Goal: Task Accomplishment & Management: Use online tool/utility

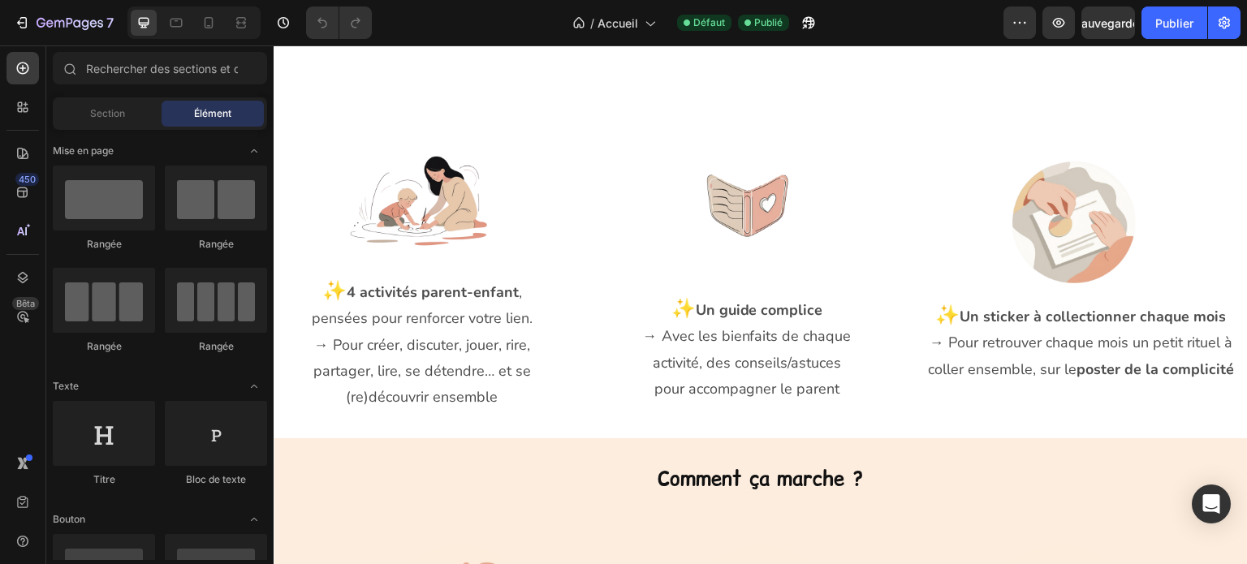
scroll to position [1462, 0]
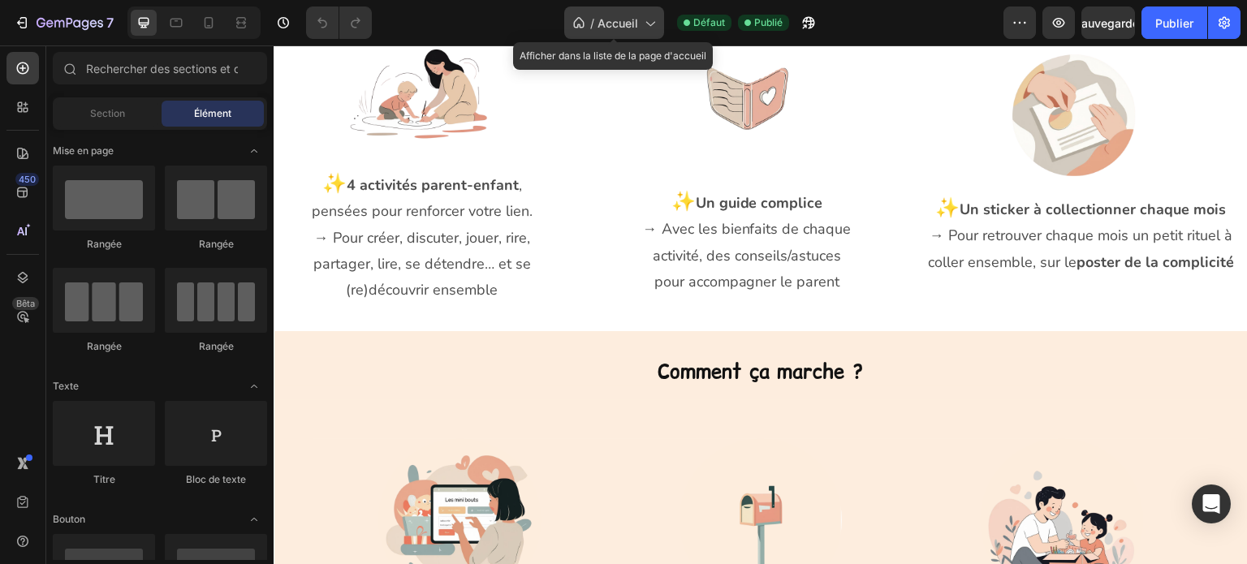
click at [647, 15] on icon at bounding box center [650, 23] width 16 height 16
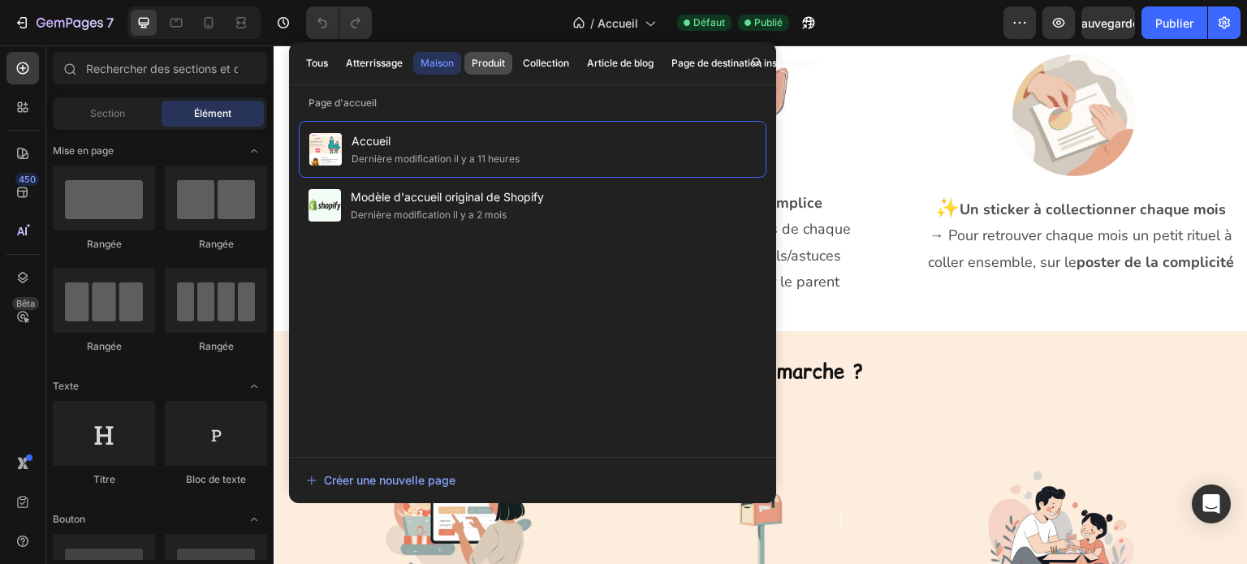
click at [489, 67] on font "Produit" at bounding box center [488, 63] width 33 height 12
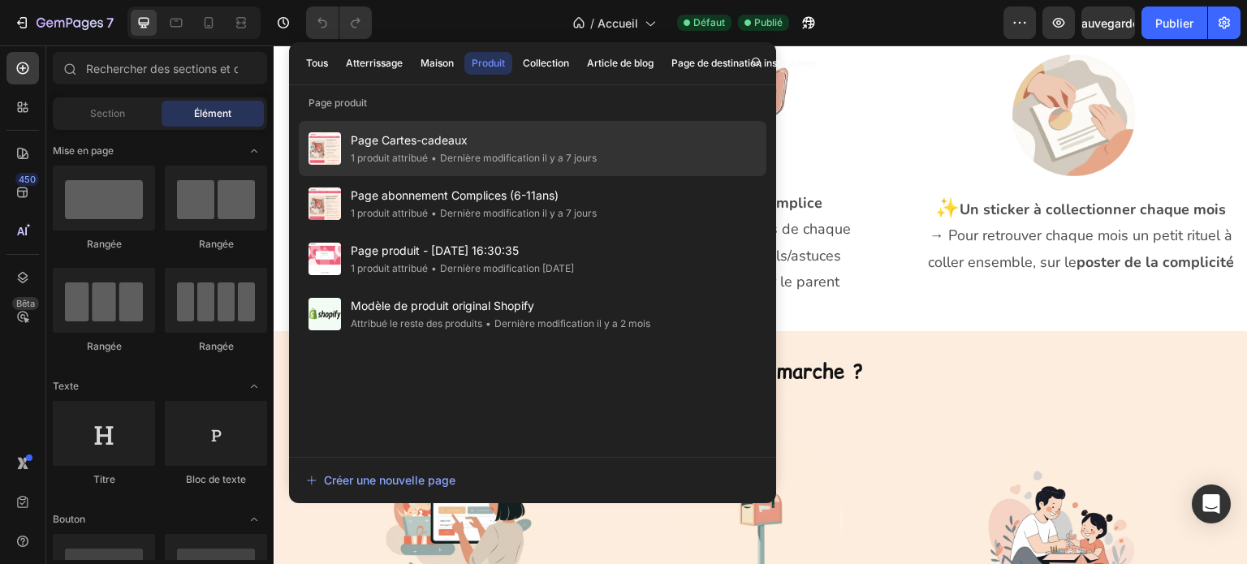
click at [439, 141] on font "Page Cartes-cadeaux" at bounding box center [409, 140] width 117 height 14
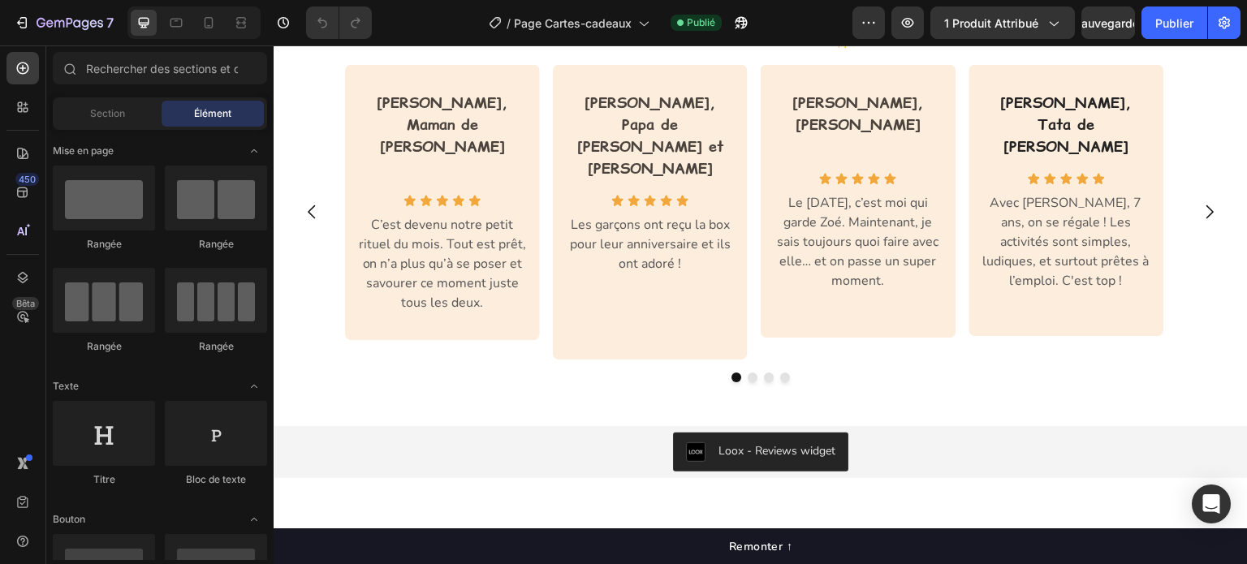
scroll to position [1381, 0]
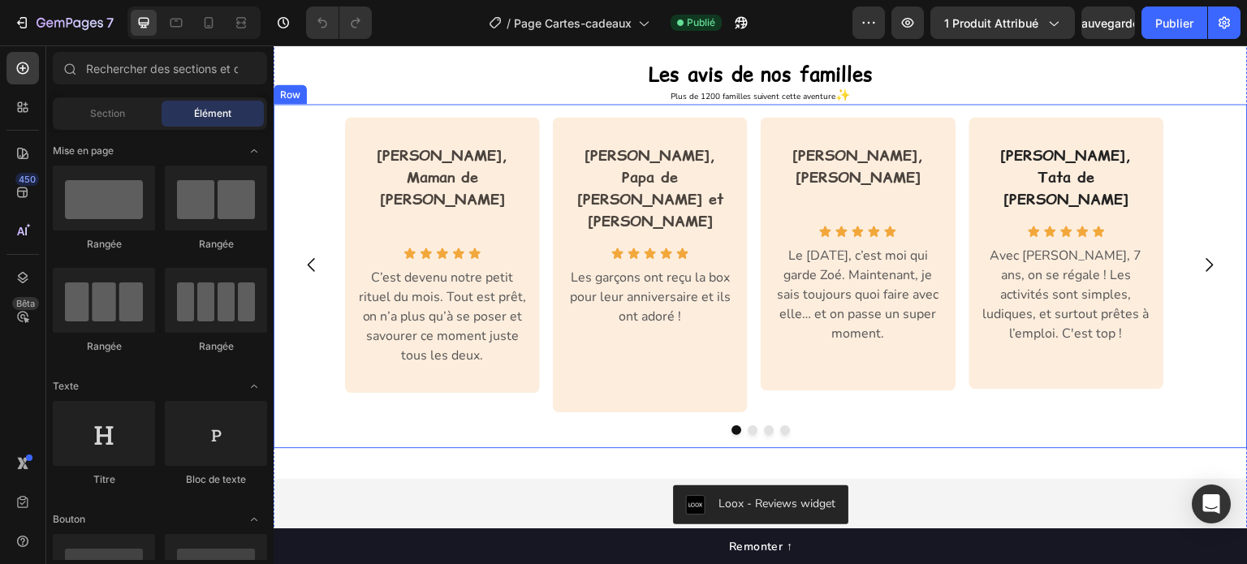
click at [658, 106] on div "[PERSON_NAME], Maman de [PERSON_NAME] Text block Row Icon Icon Icon Icon Icon I…" at bounding box center [761, 276] width 975 height 344
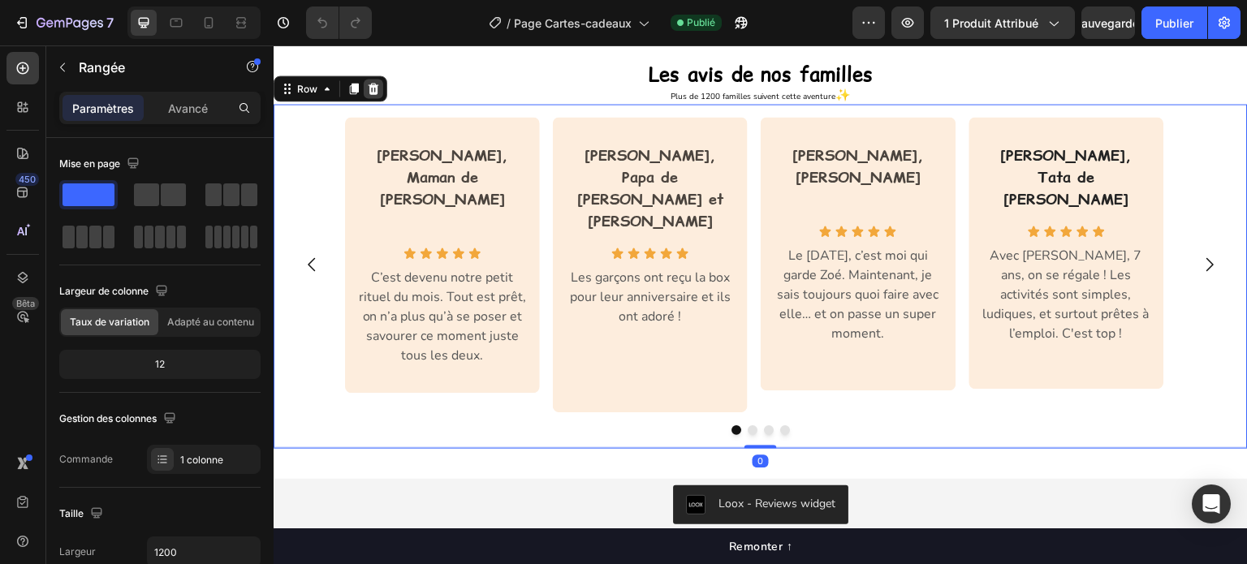
click at [374, 90] on icon at bounding box center [374, 88] width 11 height 11
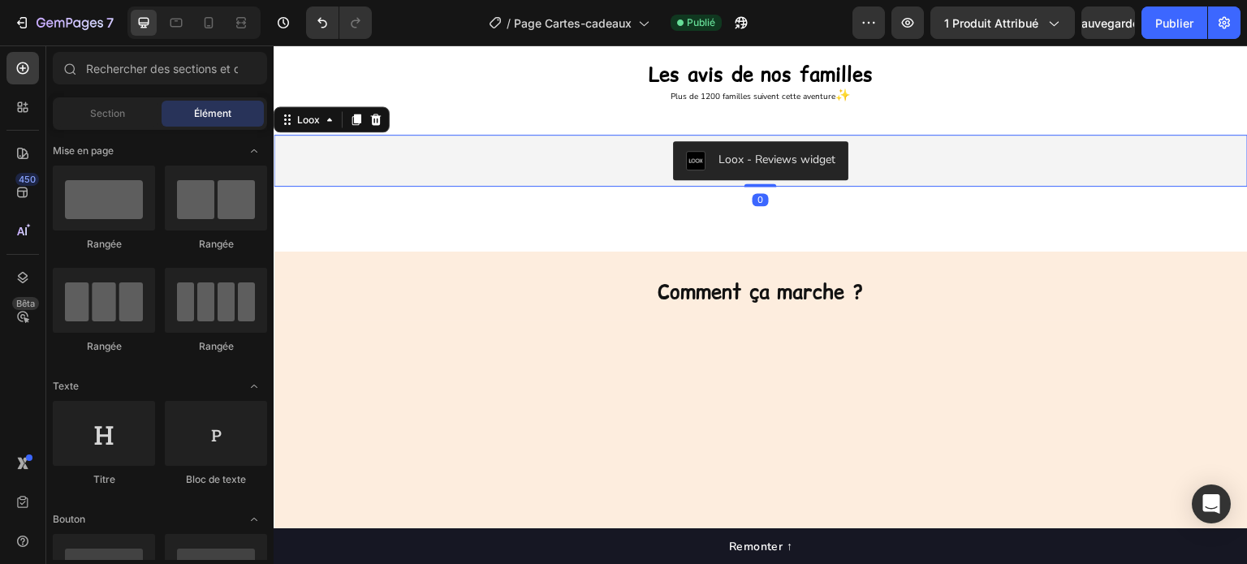
click at [591, 157] on div "Loox - Reviews widget" at bounding box center [761, 160] width 962 height 39
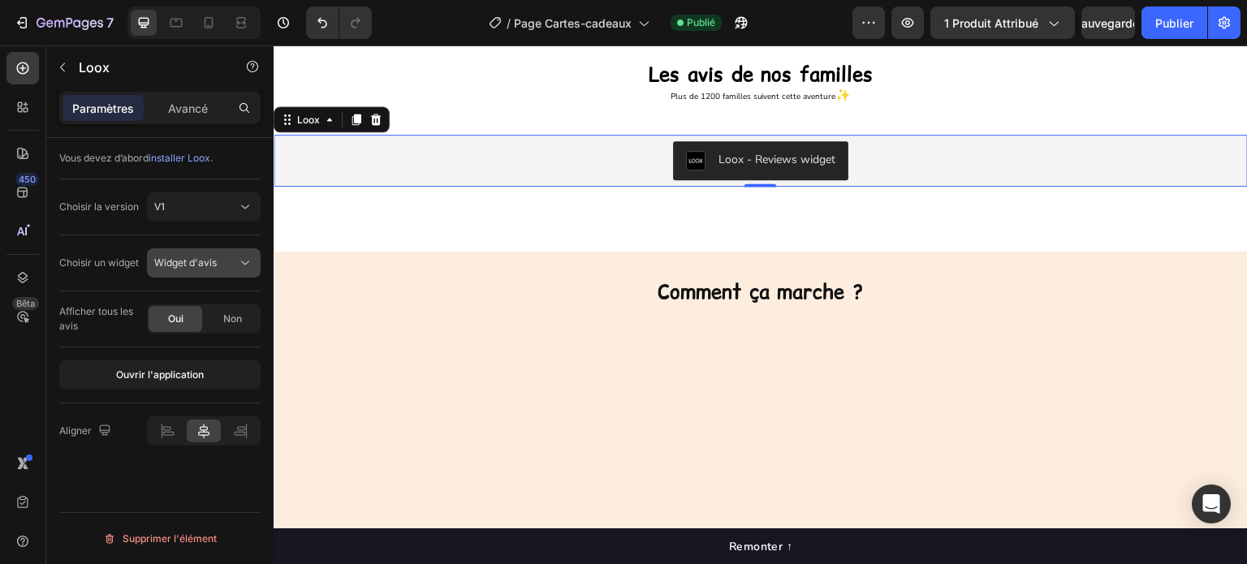
click at [187, 266] on font "Widget d'avis" at bounding box center [185, 263] width 63 height 12
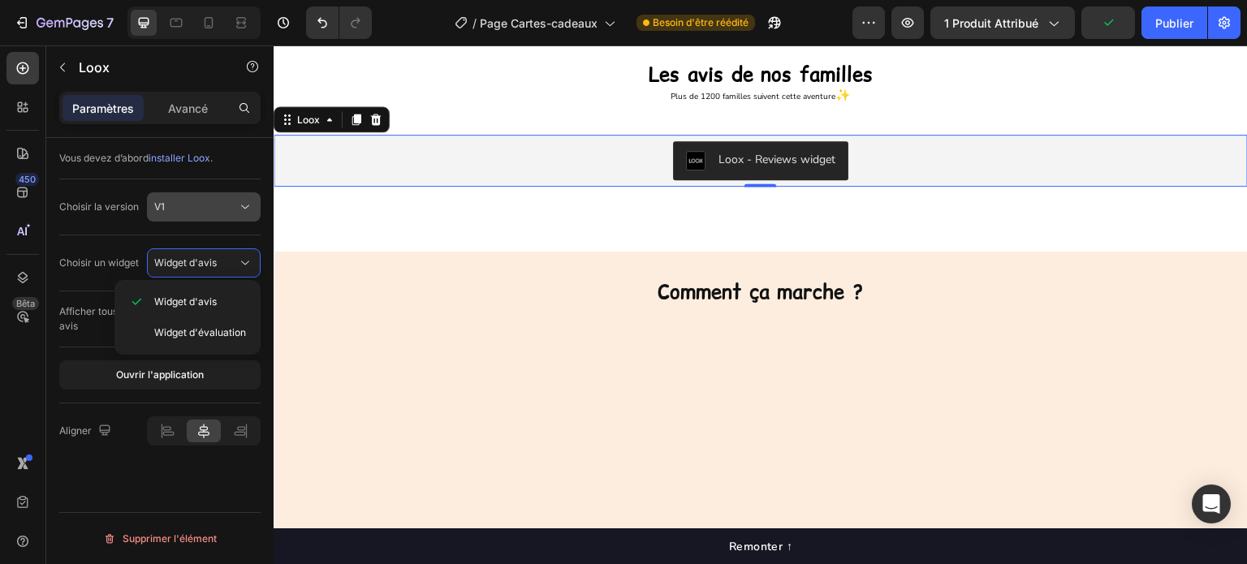
click at [209, 214] on div "V1" at bounding box center [195, 207] width 83 height 15
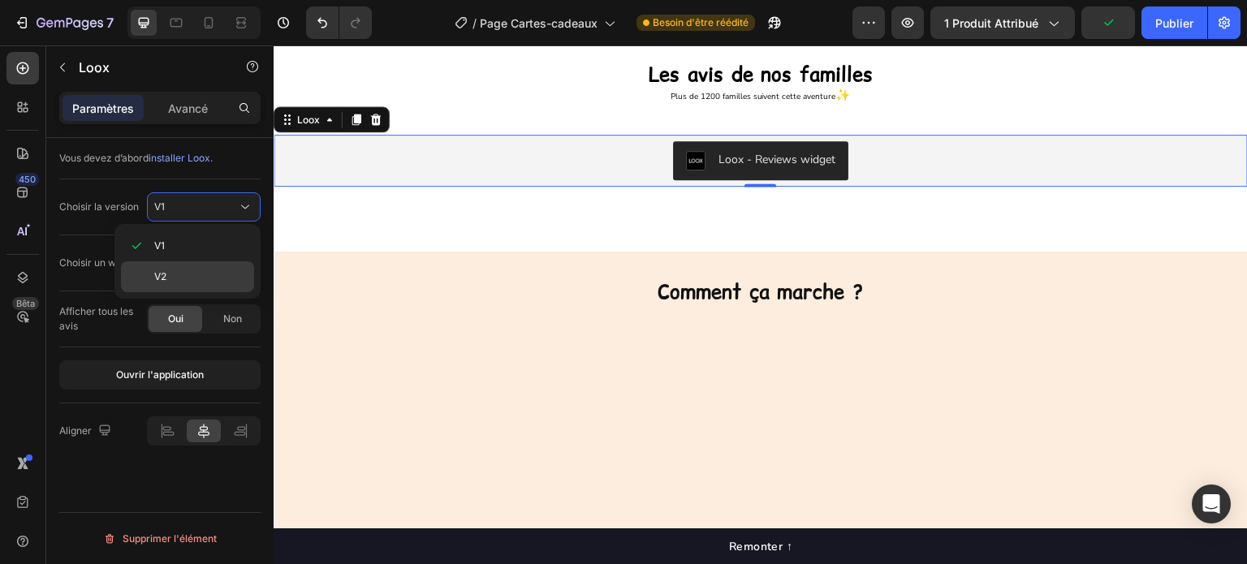
click at [181, 272] on p "V2" at bounding box center [200, 277] width 93 height 15
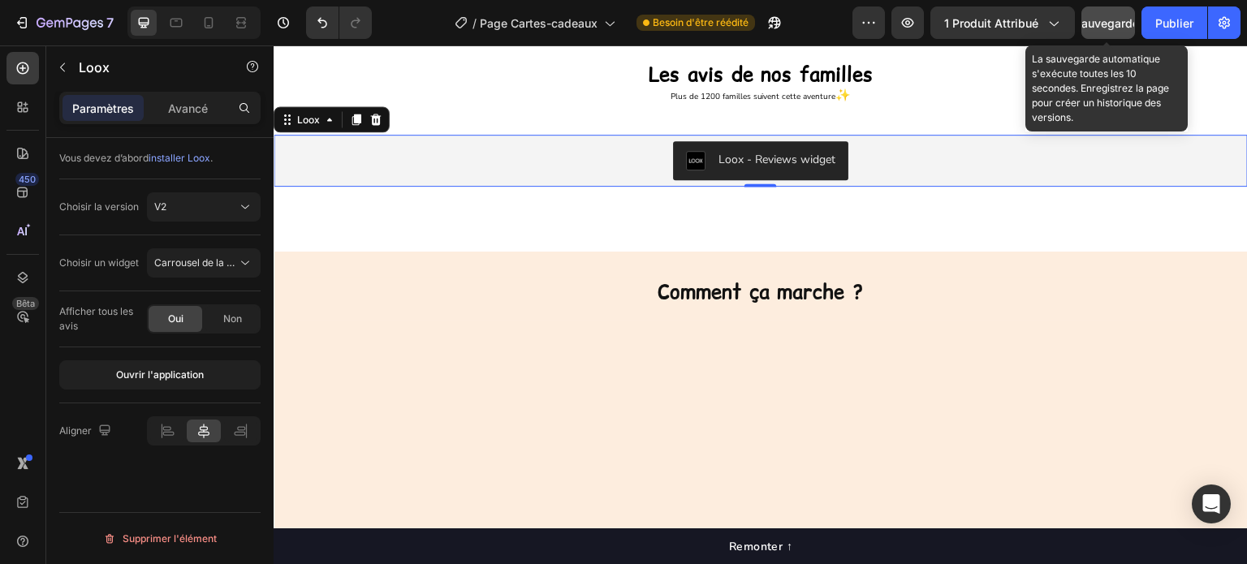
click at [1107, 24] on font "Sauvegarder" at bounding box center [1108, 23] width 69 height 14
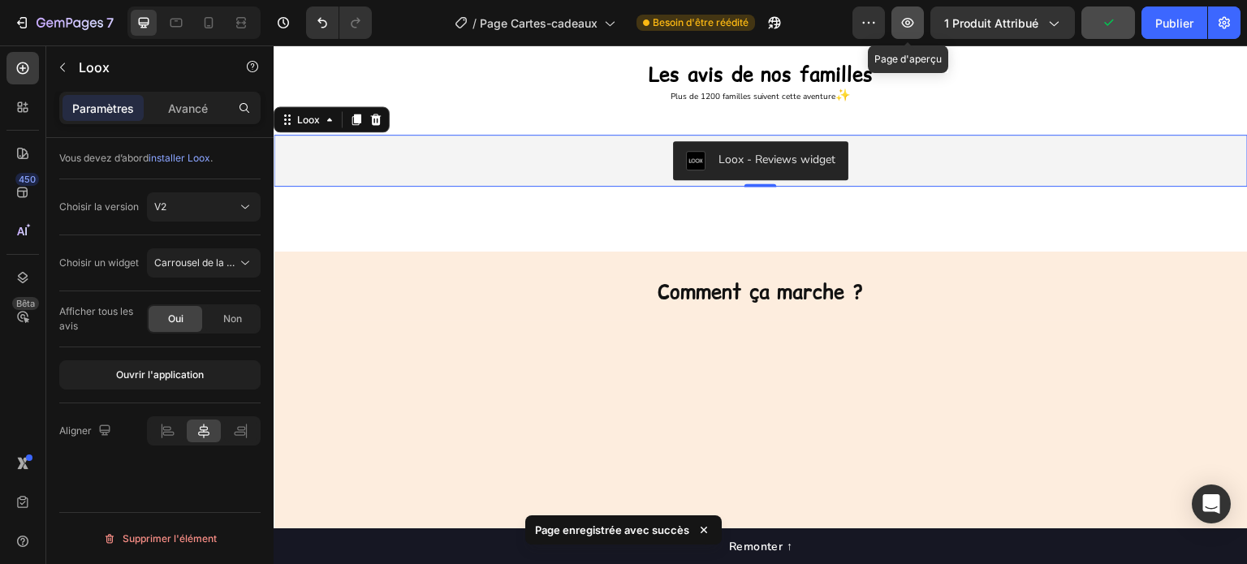
click at [903, 28] on icon "button" at bounding box center [908, 23] width 16 height 16
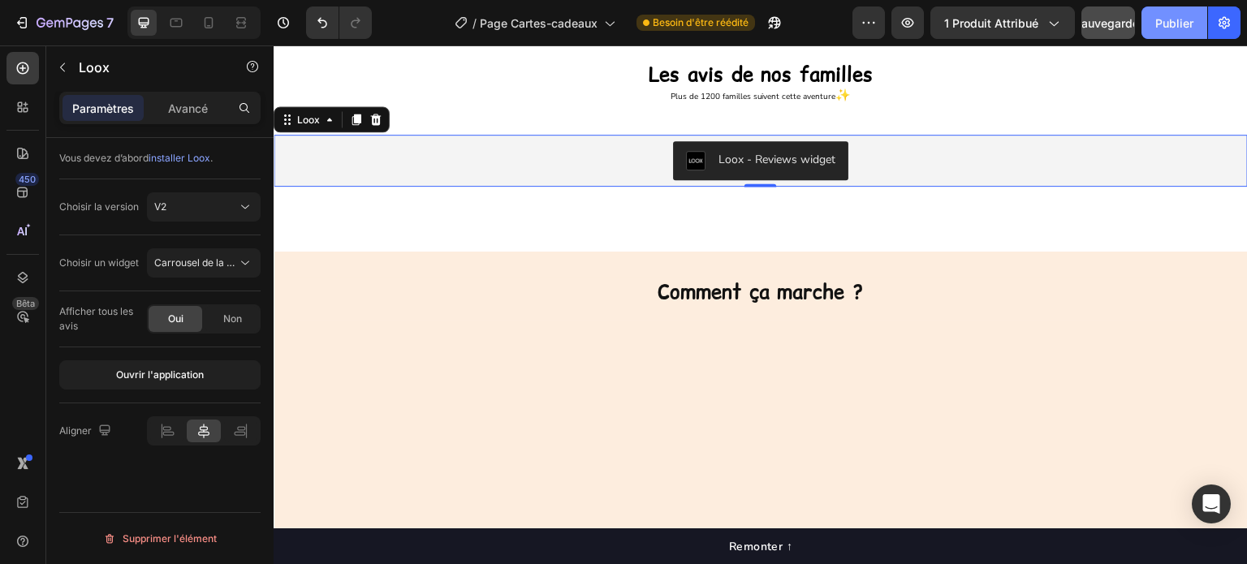
click at [1169, 32] on button "Publier" at bounding box center [1175, 22] width 66 height 32
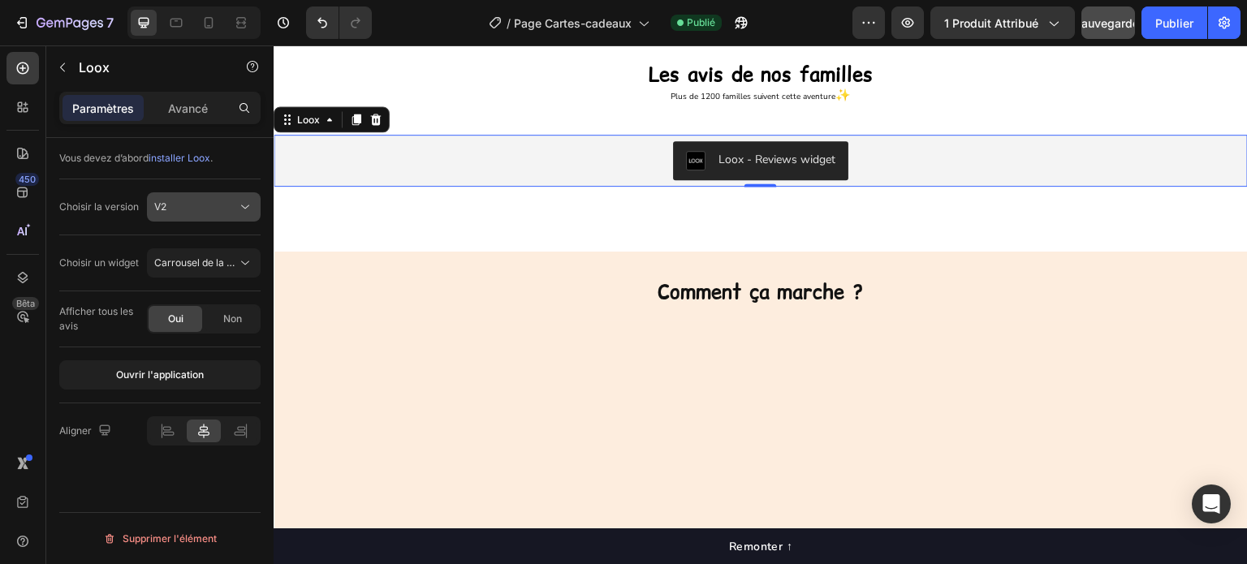
click at [227, 204] on div "V2" at bounding box center [195, 207] width 83 height 15
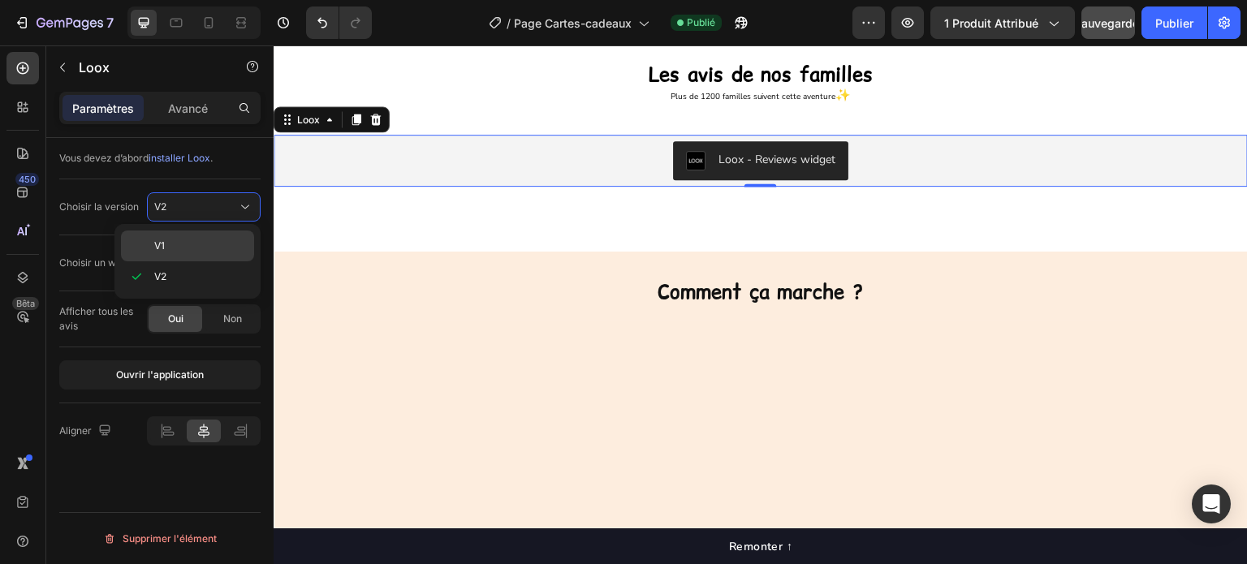
click at [210, 238] on div "V1" at bounding box center [187, 246] width 133 height 31
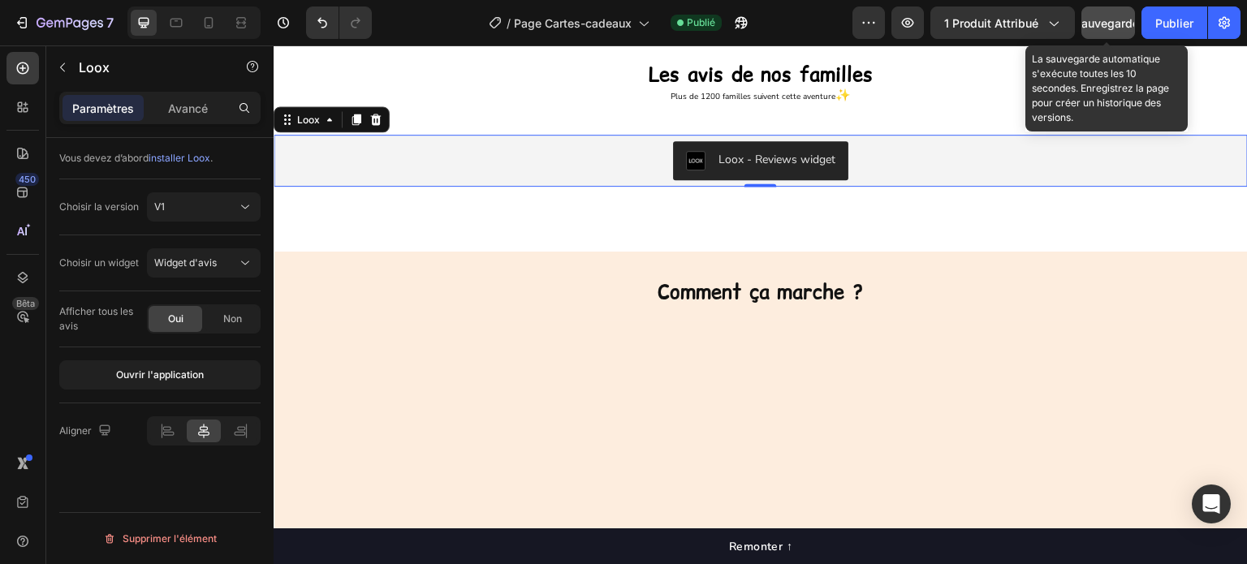
click at [1104, 22] on font "Sauvegarder" at bounding box center [1108, 23] width 69 height 14
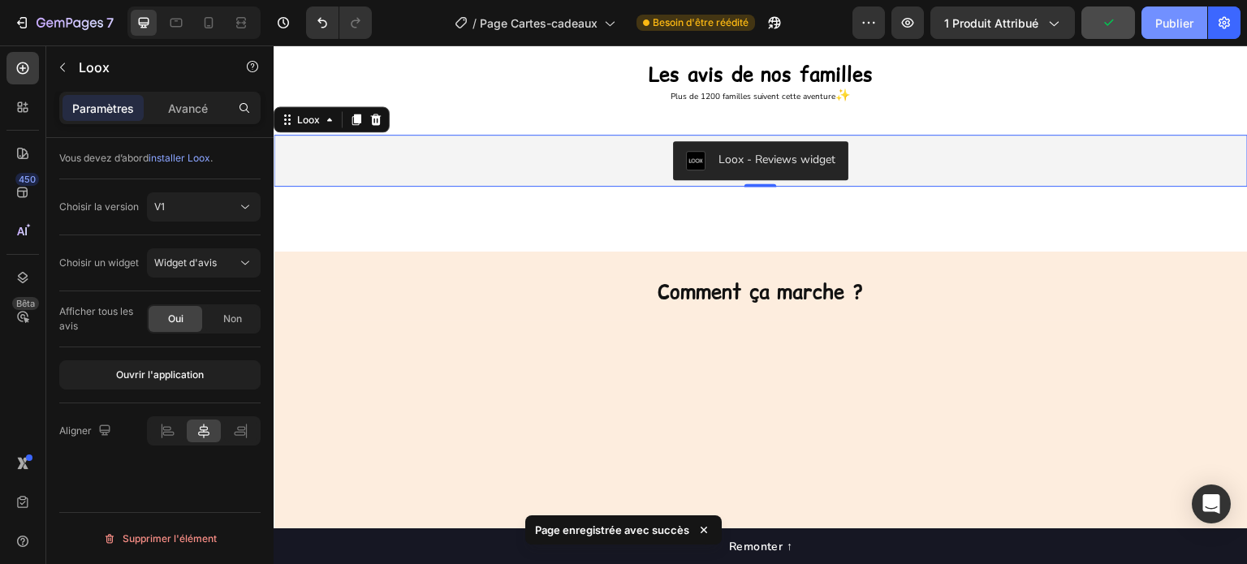
click at [1174, 27] on font "Publier" at bounding box center [1175, 23] width 38 height 14
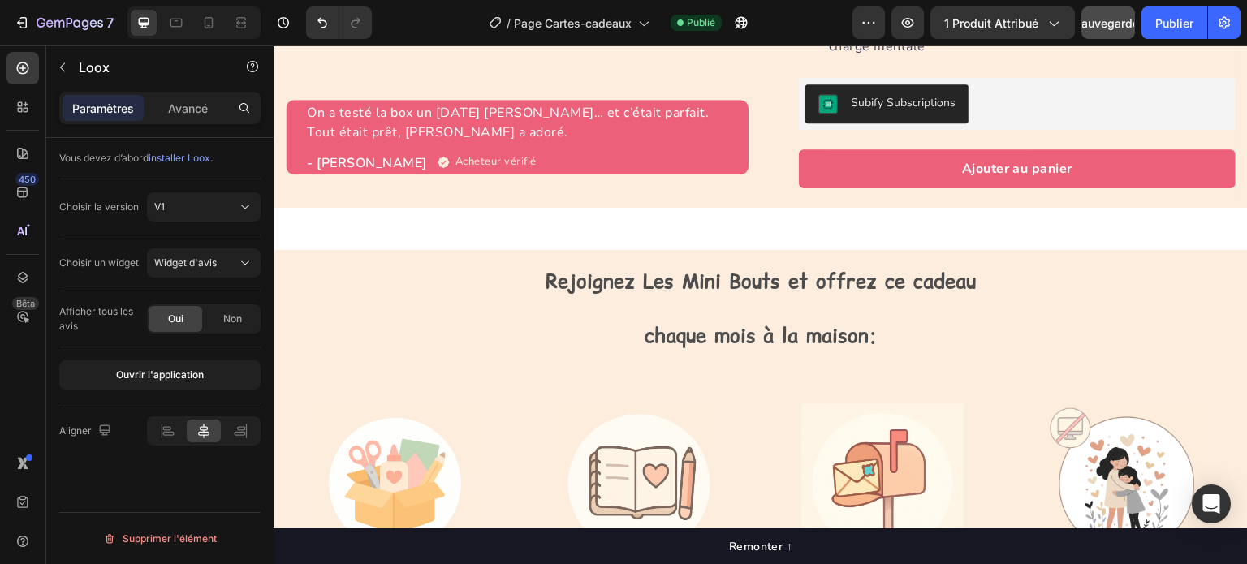
scroll to position [552, 0]
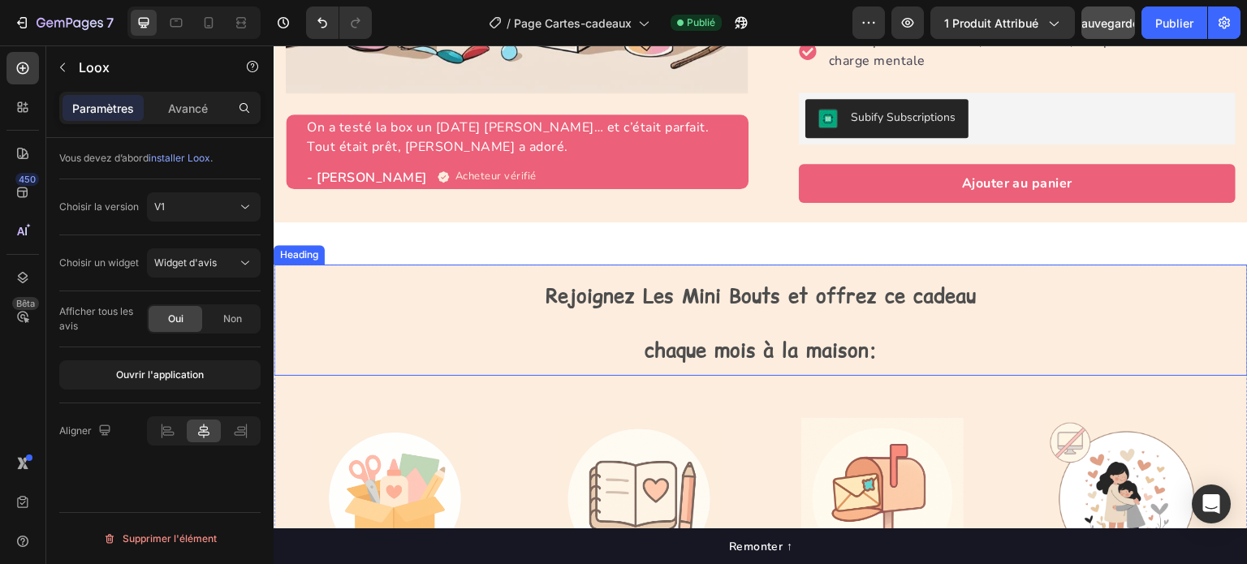
click at [549, 289] on strong "Rejoignez Les Mini Bouts et offrez ce cadeau" at bounding box center [761, 296] width 430 height 27
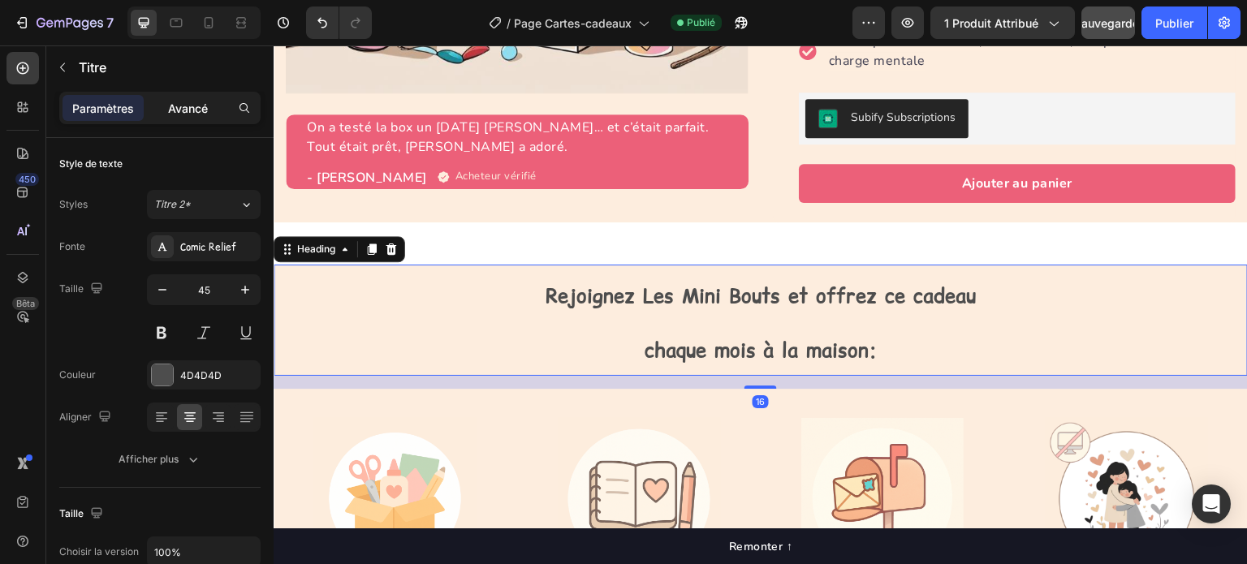
click at [192, 111] on font "Avancé" at bounding box center [188, 109] width 40 height 14
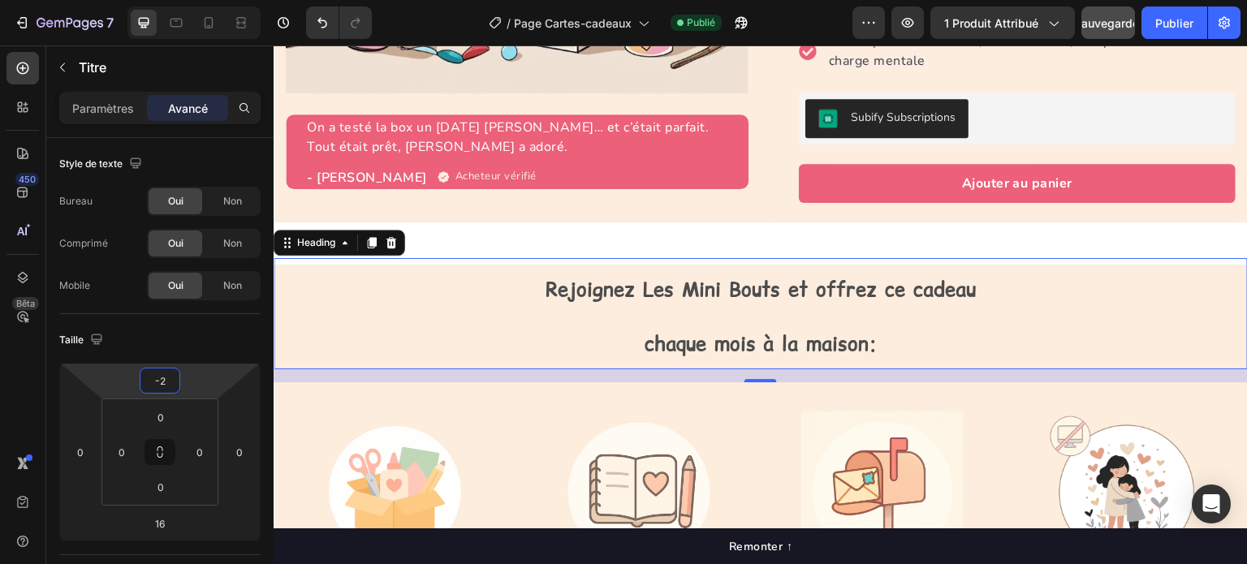
type input "0"
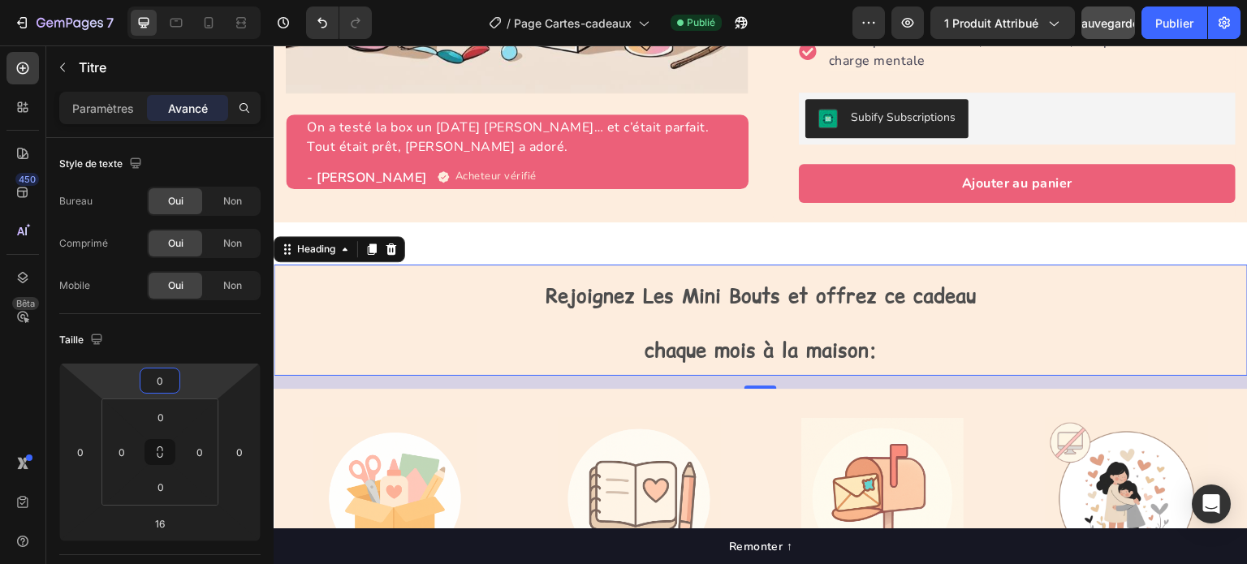
click at [188, 0] on html "7 Version history / Page Cartes-cadeaux Publié Aperçu 1 produit attribué Sauveg…" at bounding box center [623, 0] width 1247 height 0
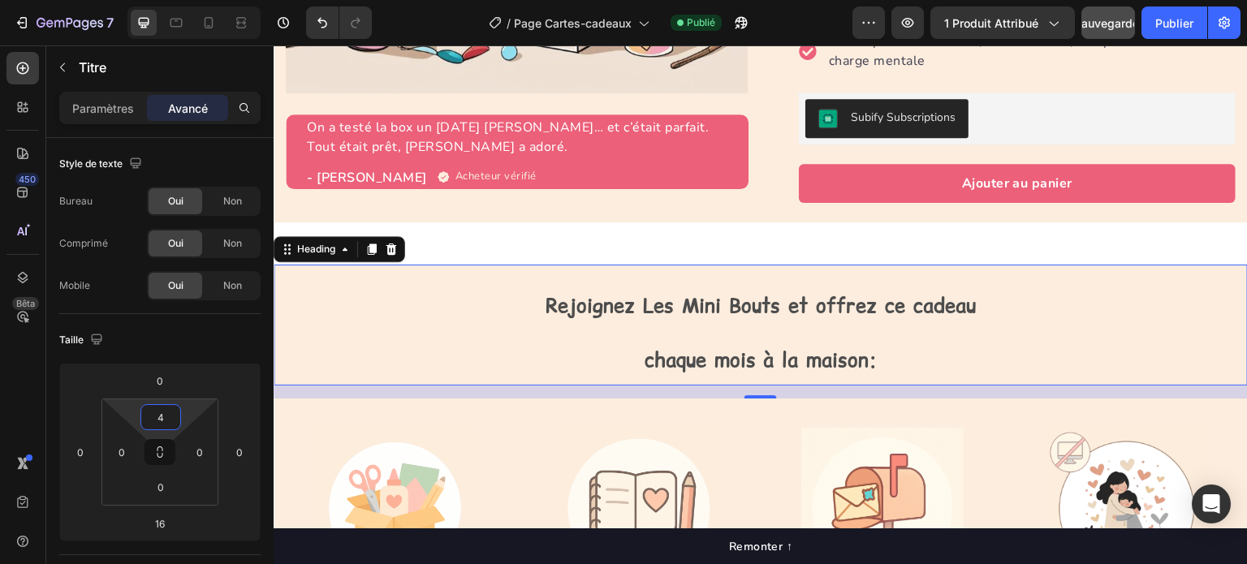
type input "2"
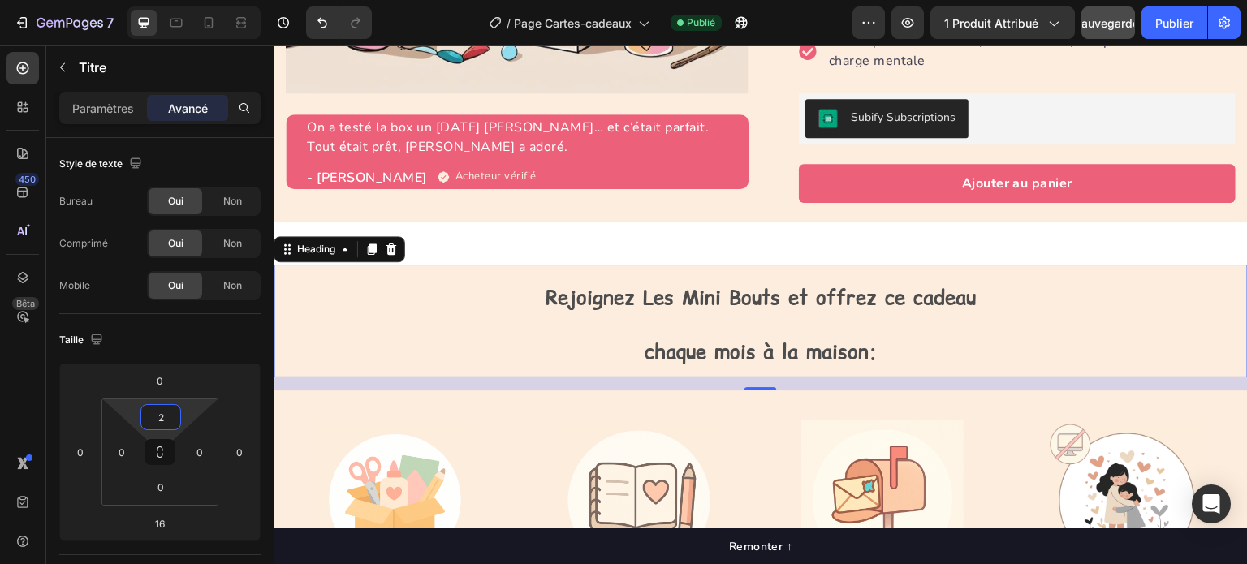
click at [185, 0] on html "7 Version history / Page Cartes-cadeaux Publié Aperçu 1 produit attribué Sauveg…" at bounding box center [623, 0] width 1247 height 0
click at [611, 271] on h2 "Rejoignez Les Mini Bouts et offrez ce cadeau chaque mois à la maison:" at bounding box center [761, 321] width 975 height 111
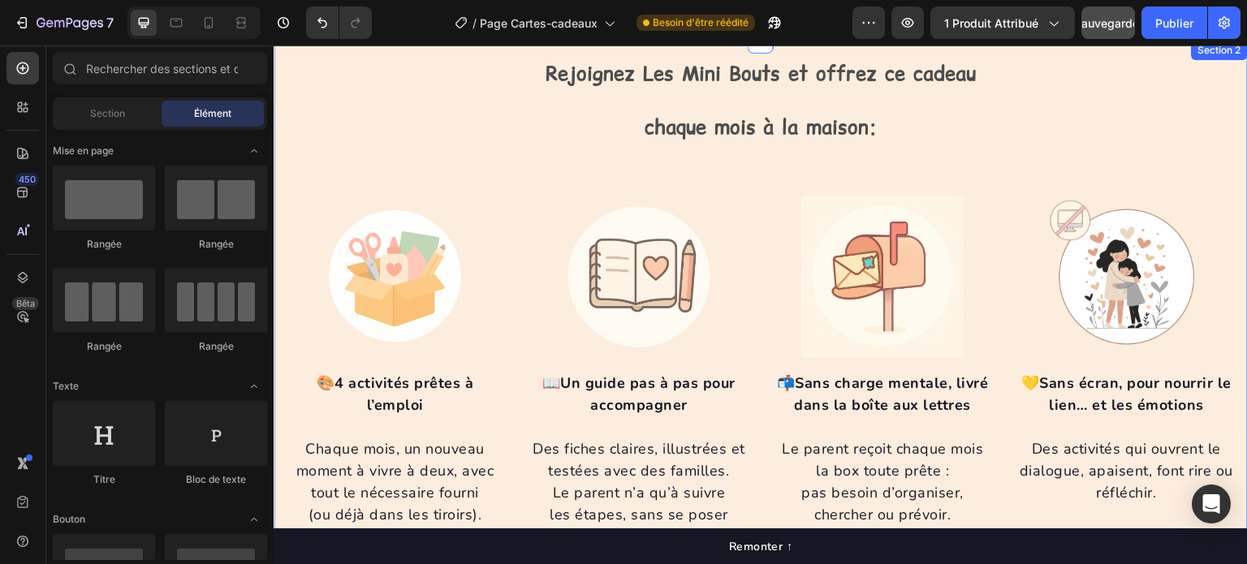
scroll to position [471, 0]
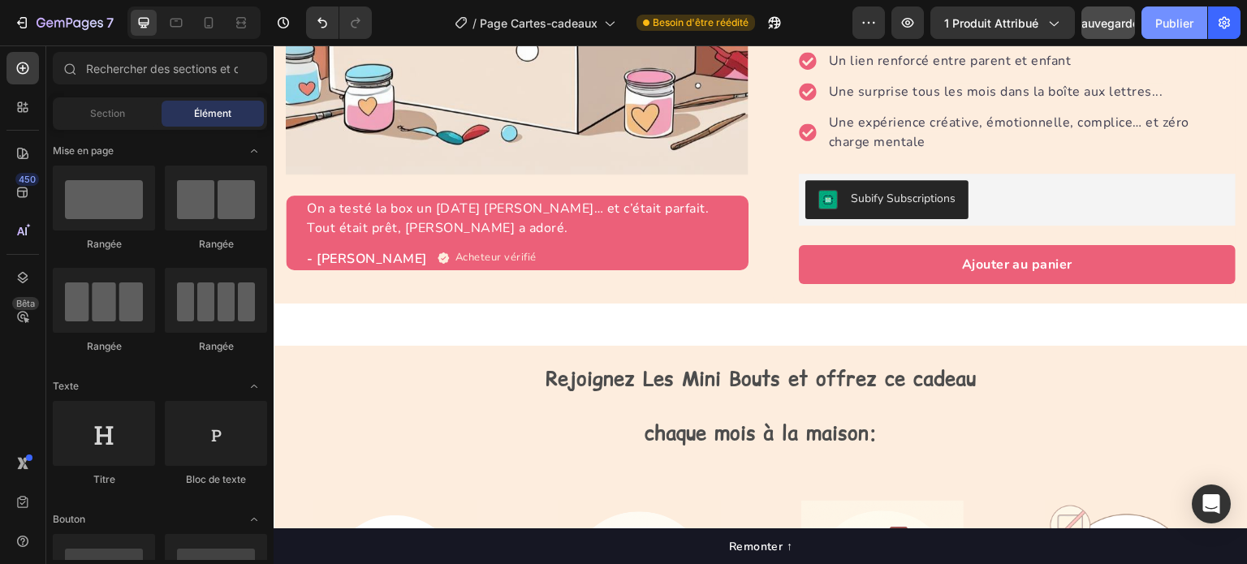
click at [1187, 22] on font "Publier" at bounding box center [1175, 23] width 38 height 14
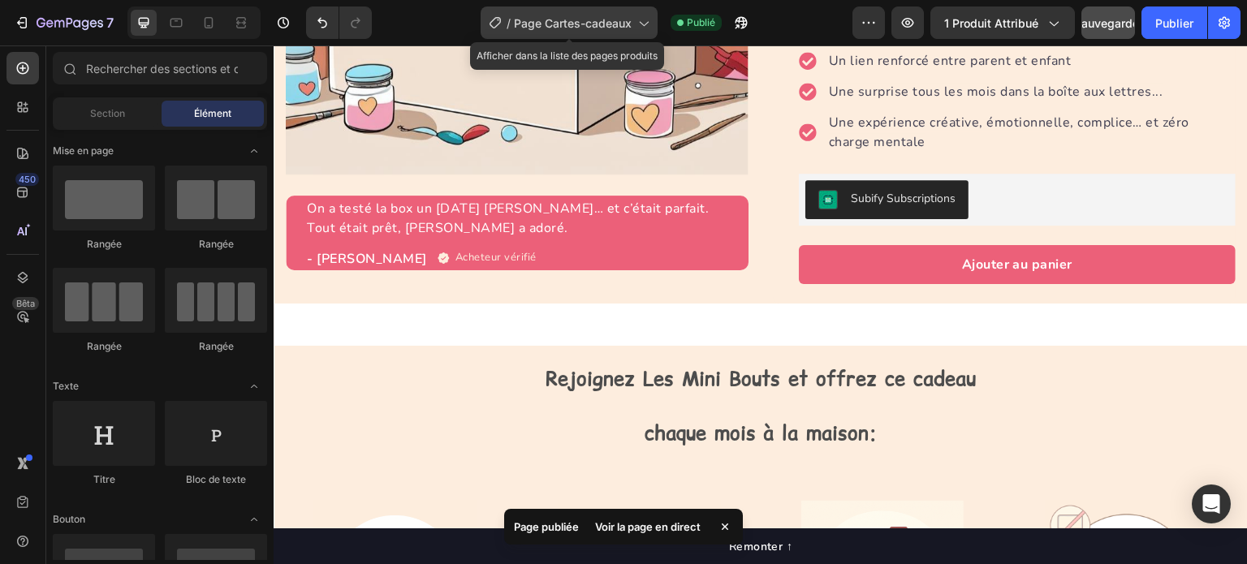
click at [569, 22] on font "Page Cartes-cadeaux" at bounding box center [573, 23] width 118 height 14
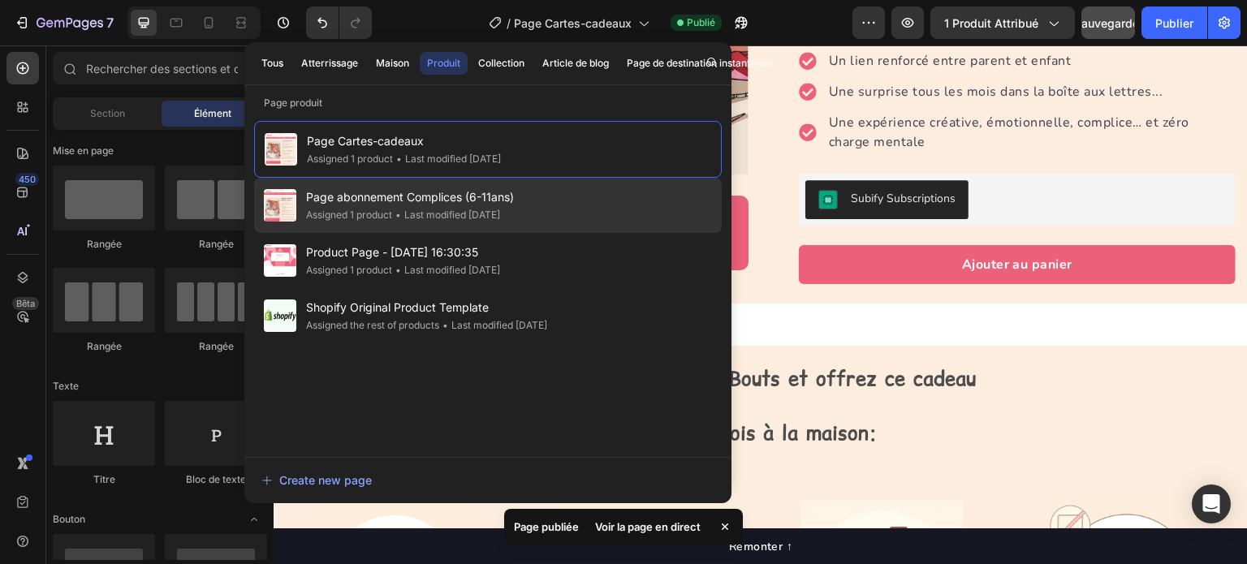
click at [447, 204] on span "Page abonnement Complices (6-11ans)" at bounding box center [410, 197] width 208 height 19
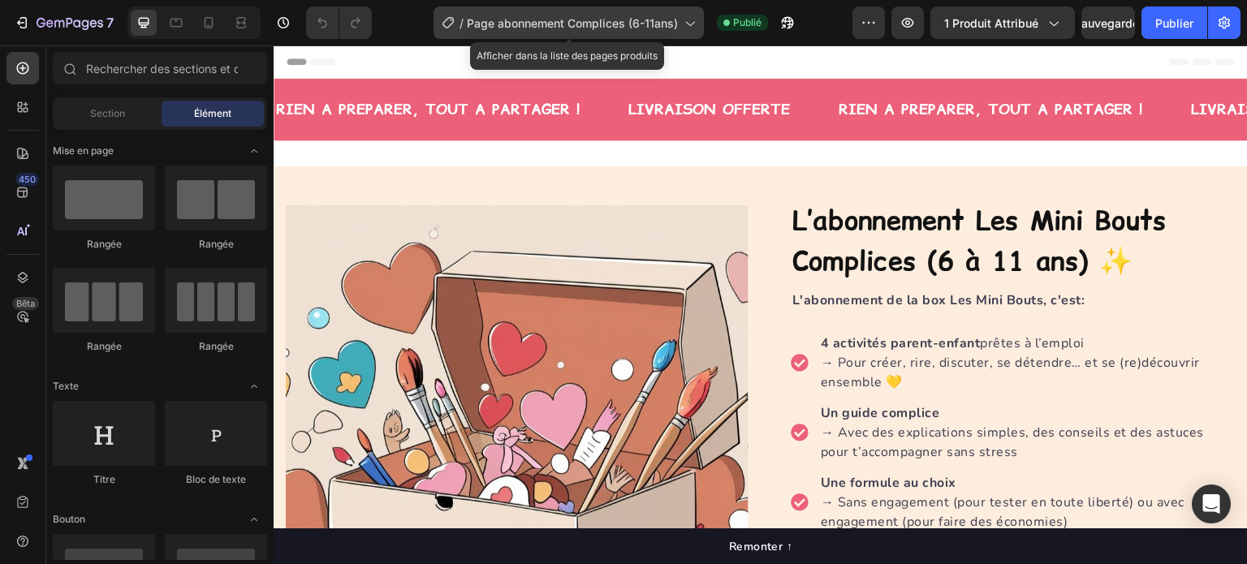
click at [599, 18] on font "Page abonnement Complices (6-11ans)" at bounding box center [572, 23] width 211 height 14
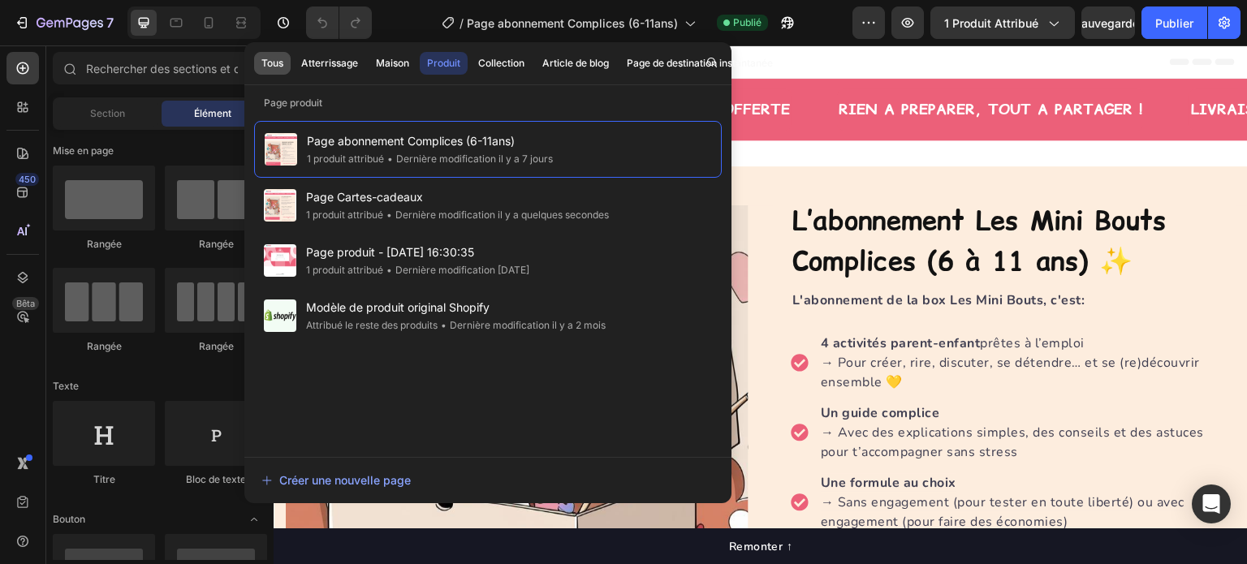
click at [279, 63] on font "Tous" at bounding box center [272, 63] width 22 height 12
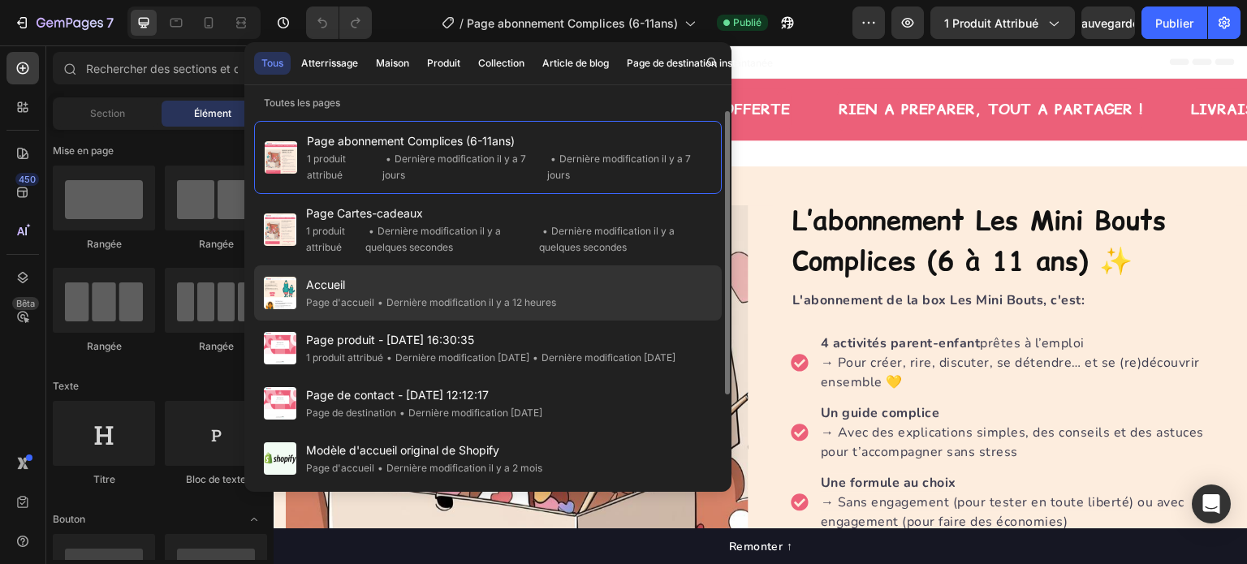
click at [348, 279] on span "Accueil" at bounding box center [431, 284] width 250 height 19
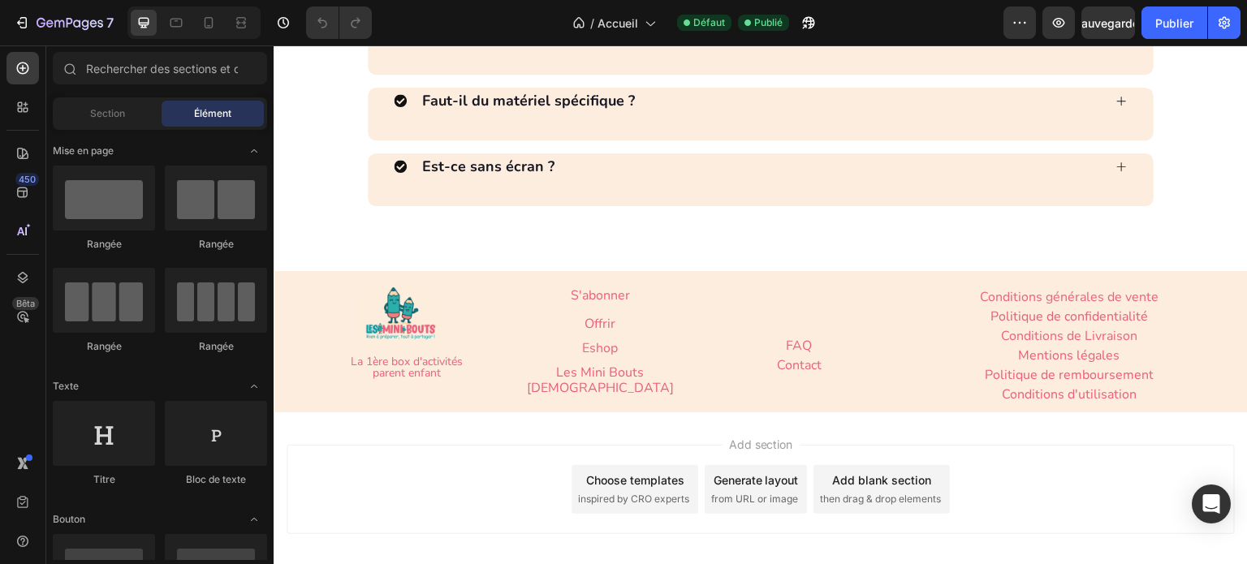
scroll to position [5746, 0]
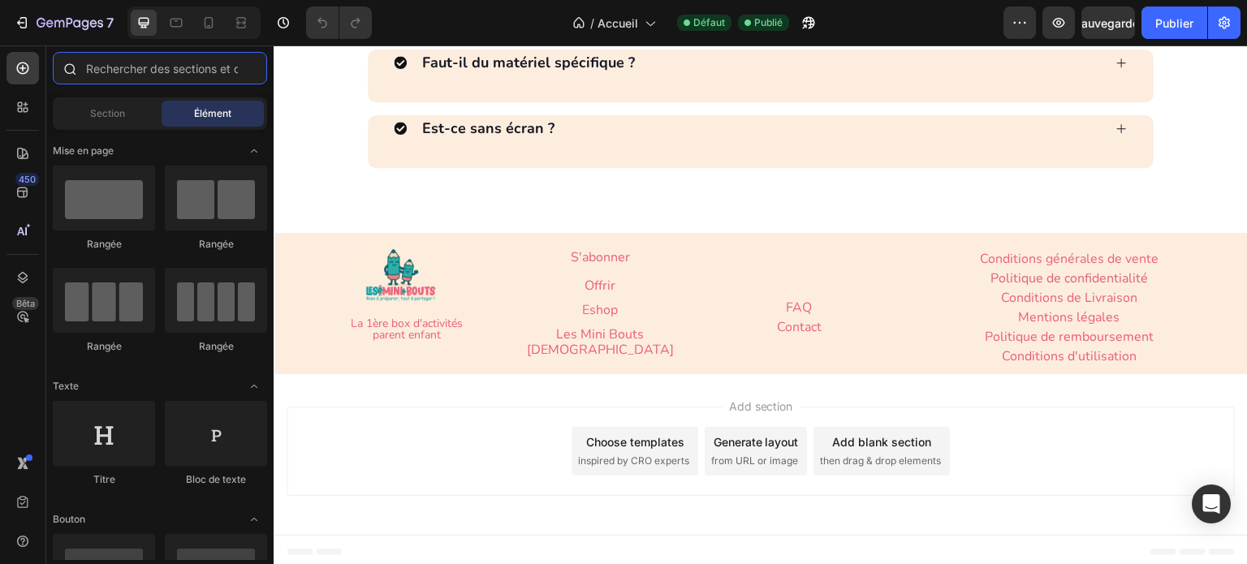
click at [129, 72] on input "text" at bounding box center [160, 68] width 214 height 32
click at [23, 103] on icon at bounding box center [23, 107] width 16 height 16
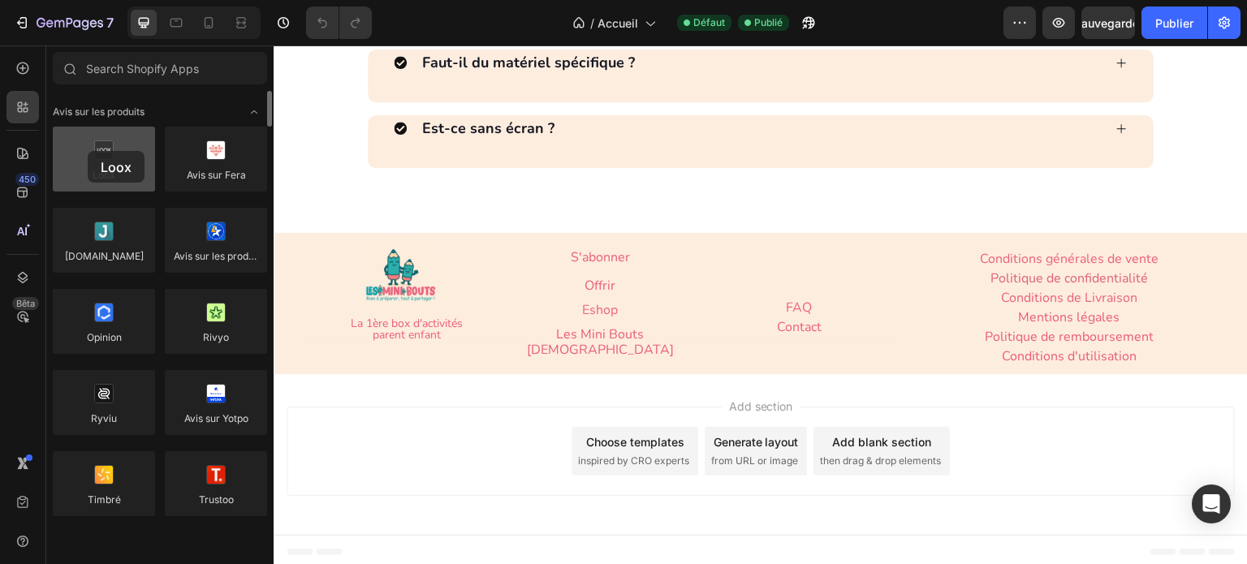
click at [88, 151] on div at bounding box center [104, 159] width 102 height 65
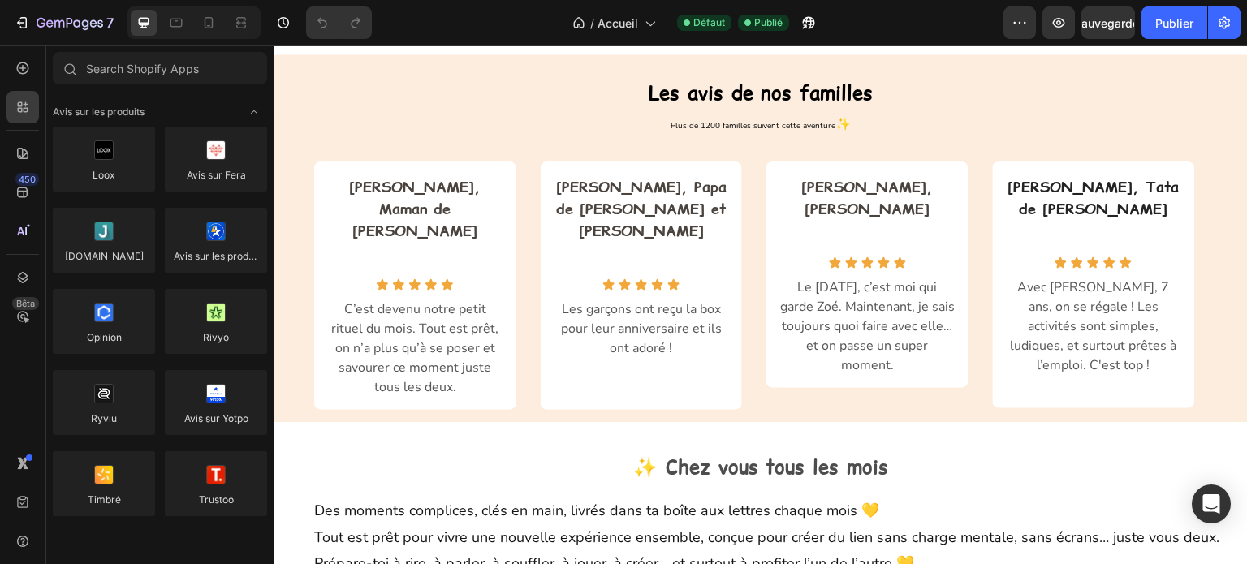
scroll to position [873, 0]
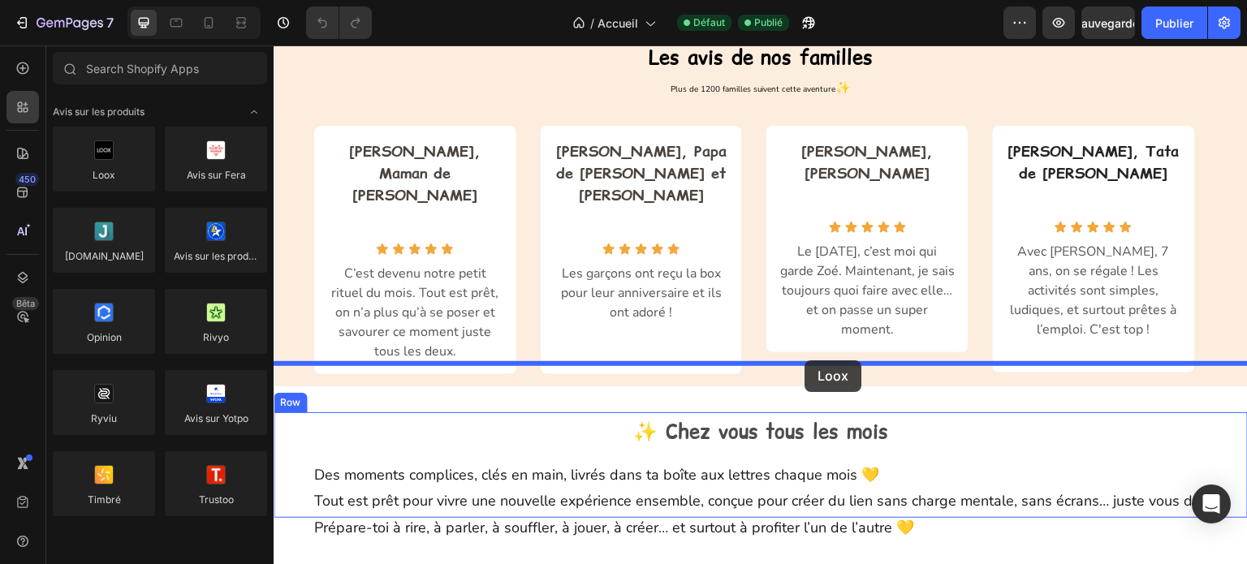
drag, startPoint x: 418, startPoint y: 213, endPoint x: 807, endPoint y: 364, distance: 417.3
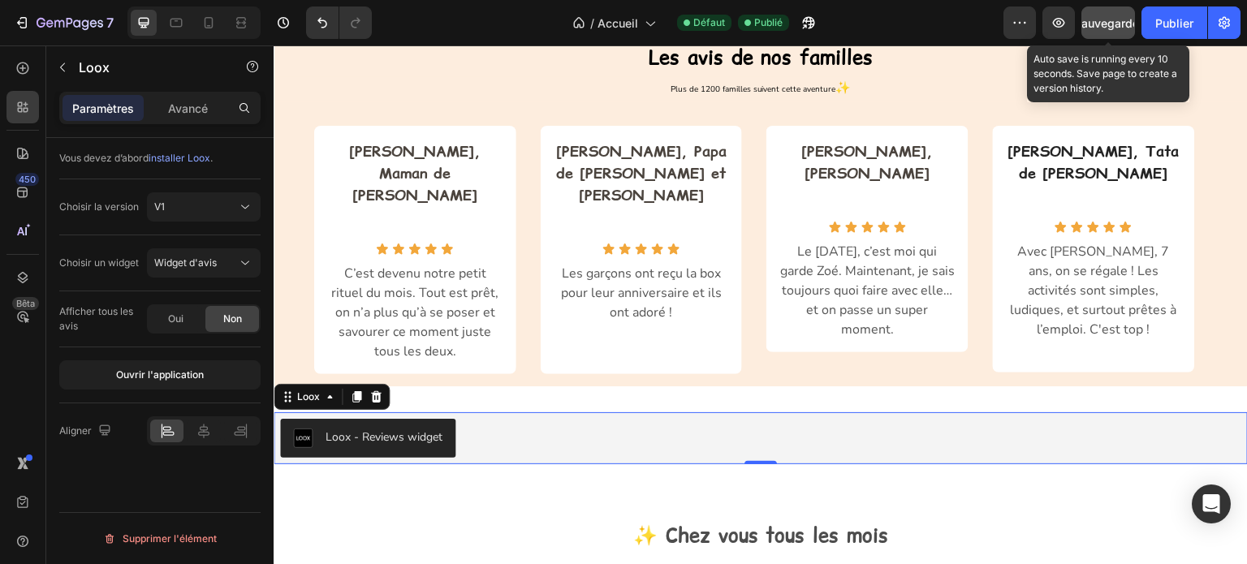
click at [1093, 26] on font "Sauvegarder" at bounding box center [1108, 23] width 69 height 14
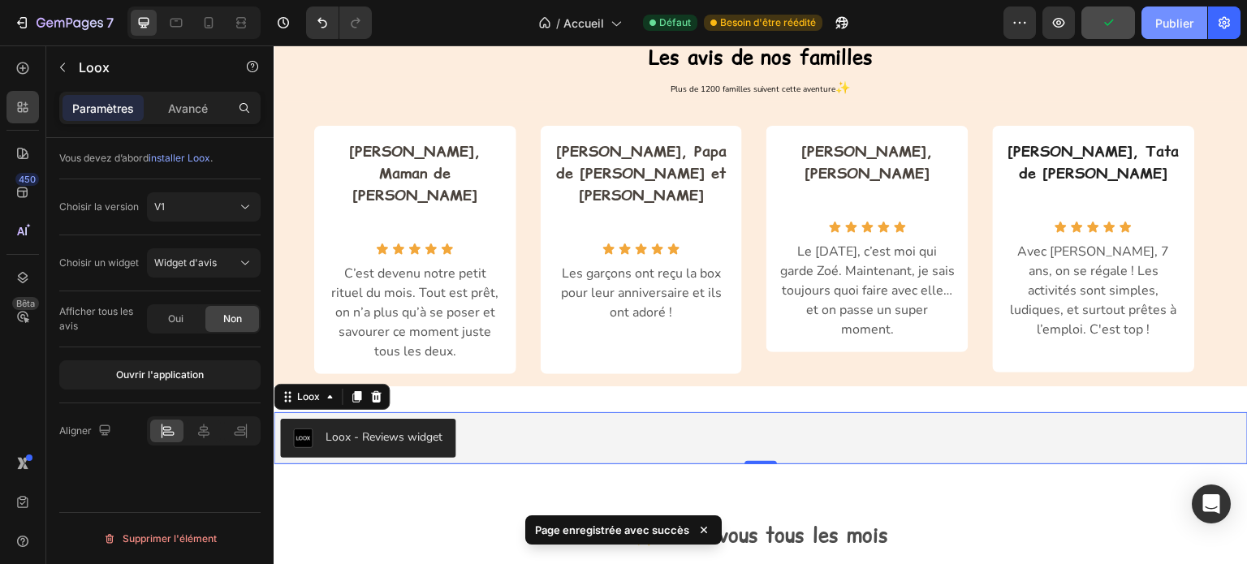
click at [1152, 35] on button "Publier" at bounding box center [1175, 22] width 66 height 32
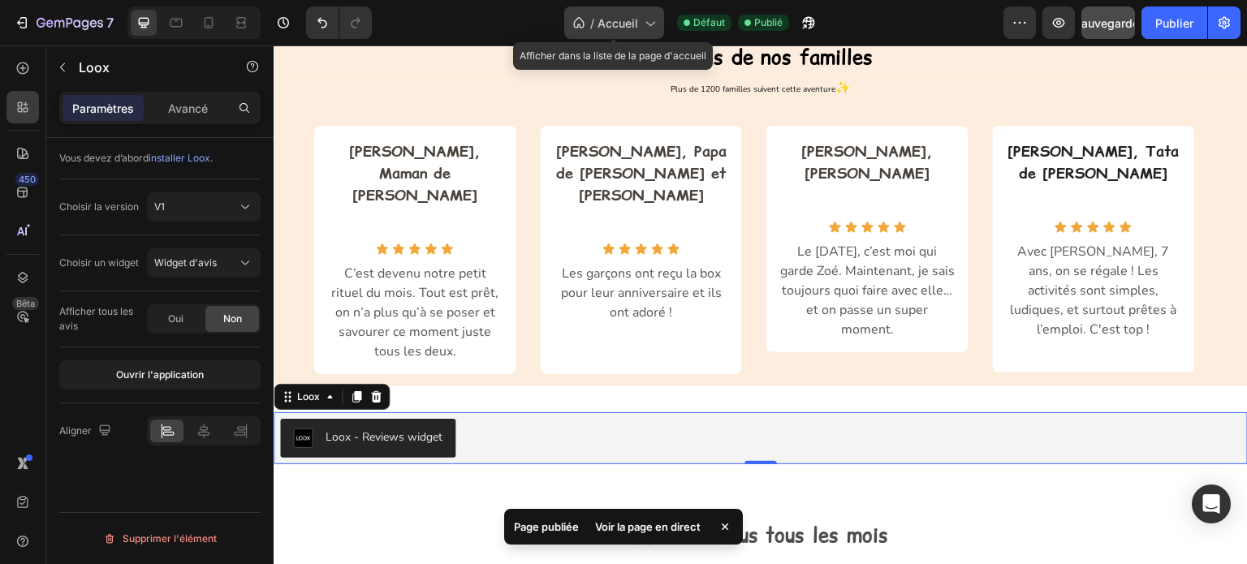
click at [611, 25] on font "Accueil" at bounding box center [618, 23] width 41 height 14
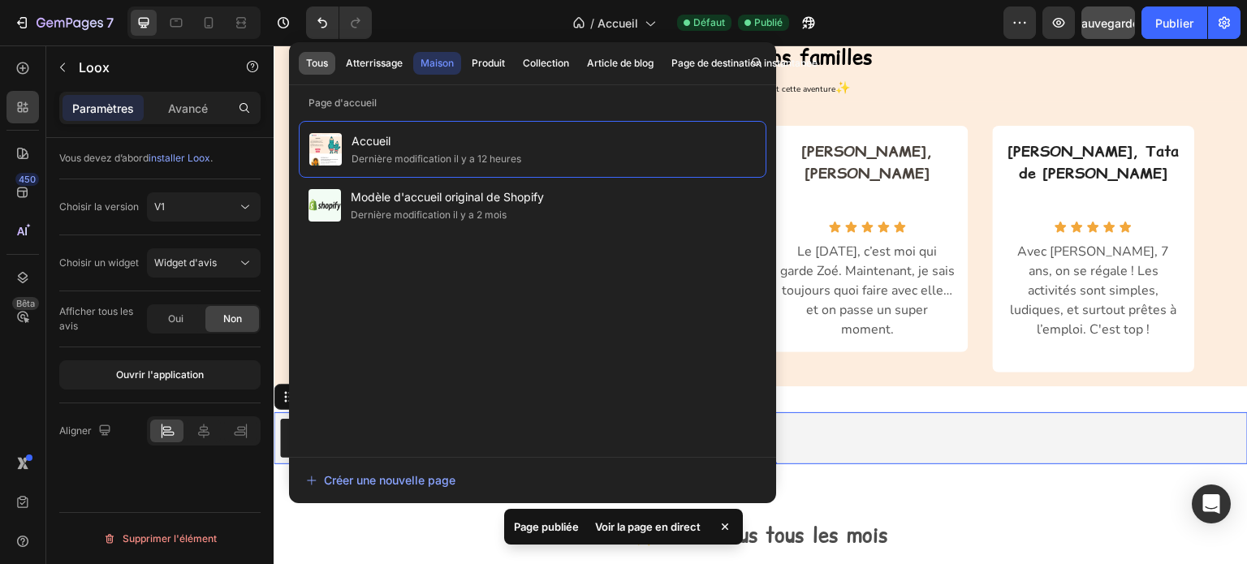
click at [339, 71] on button "Tous" at bounding box center [374, 63] width 71 height 23
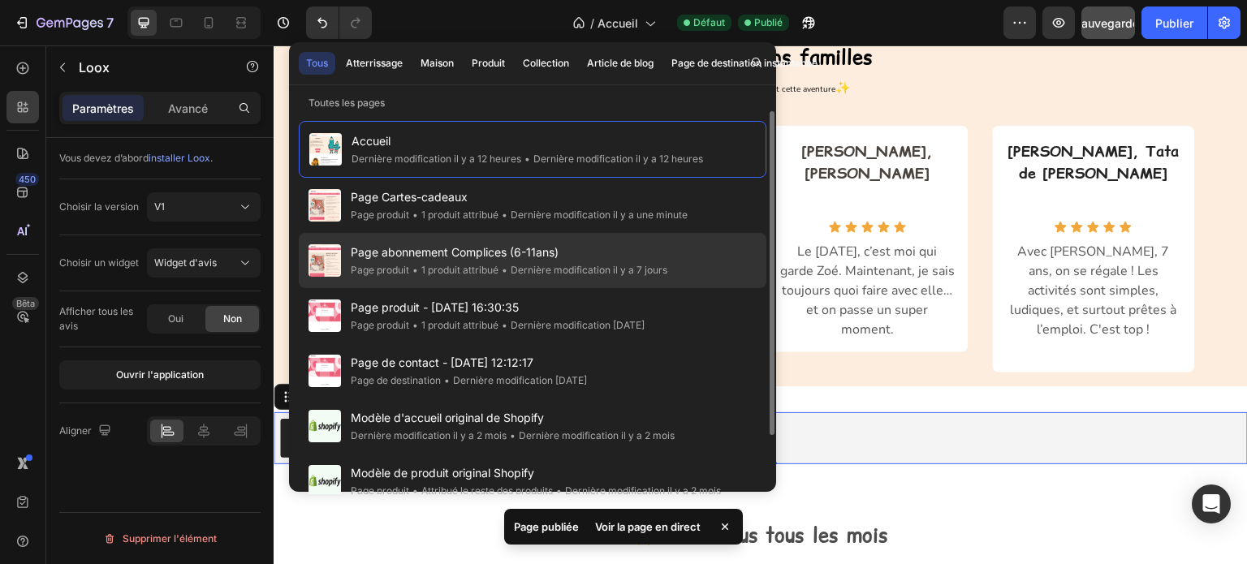
click at [402, 266] on font "Page produit" at bounding box center [380, 270] width 58 height 12
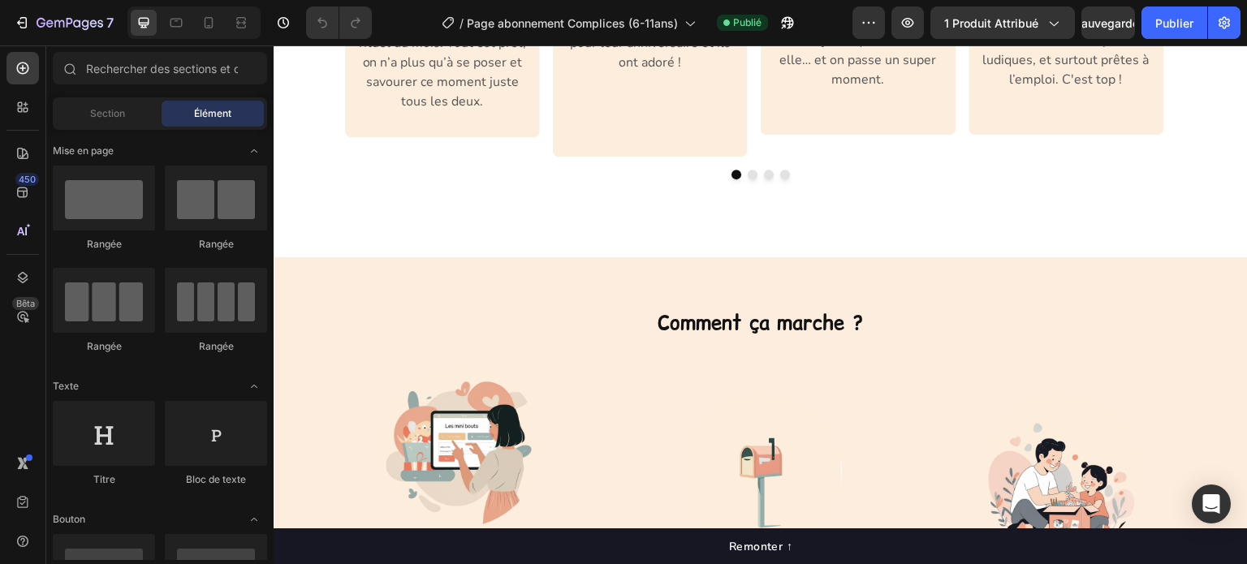
scroll to position [1543, 0]
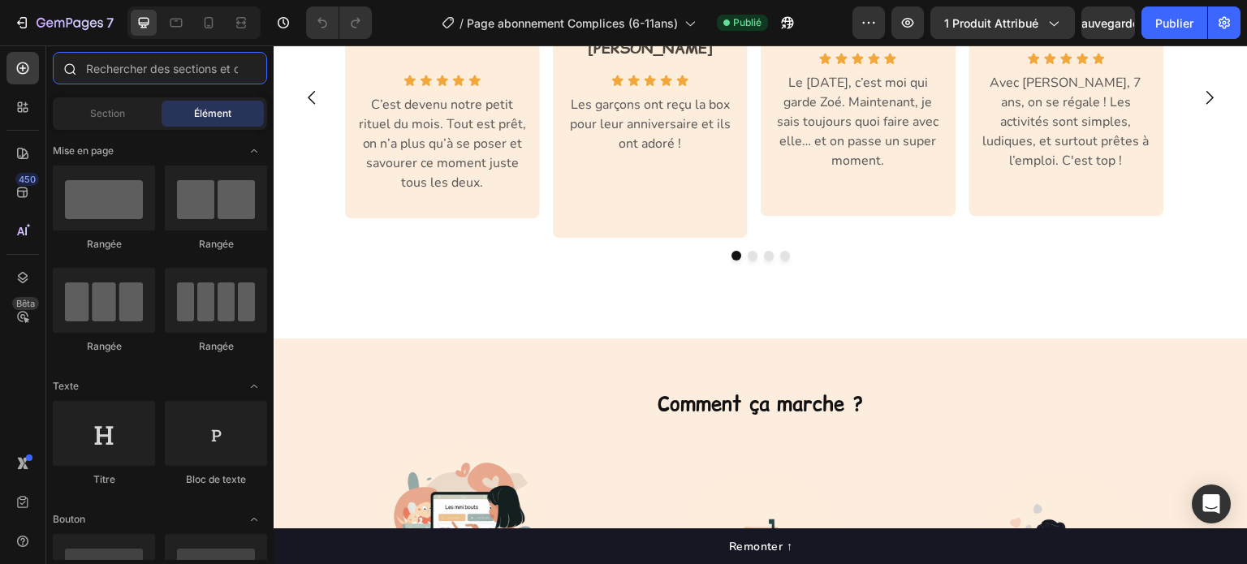
click at [147, 68] on input "text" at bounding box center [160, 68] width 214 height 32
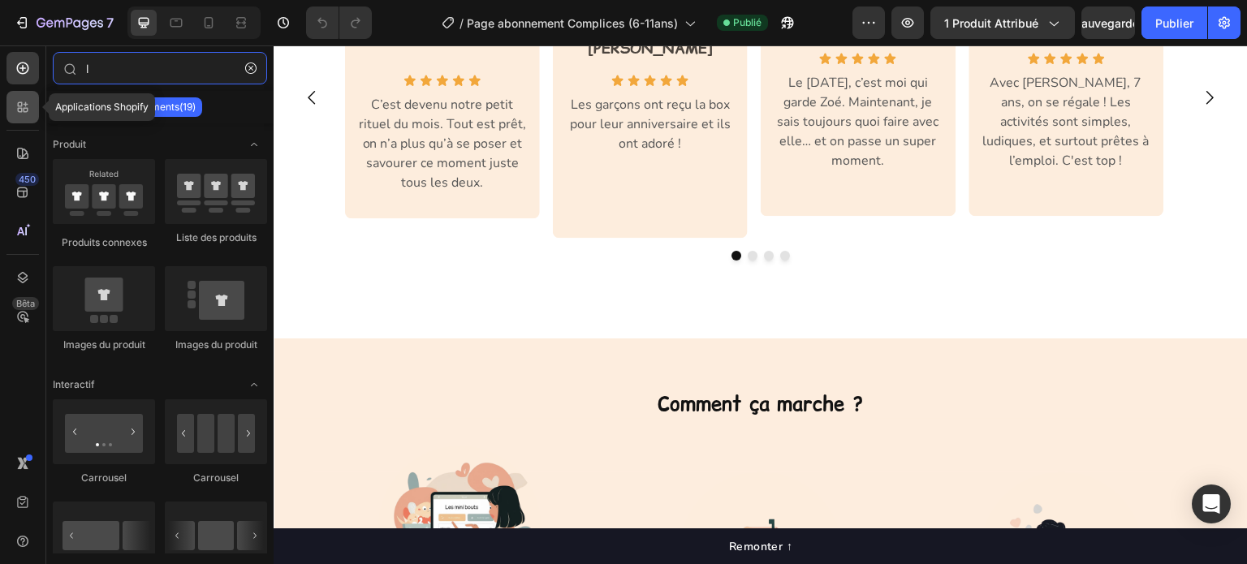
type input "l"
click at [19, 104] on icon at bounding box center [23, 107] width 16 height 16
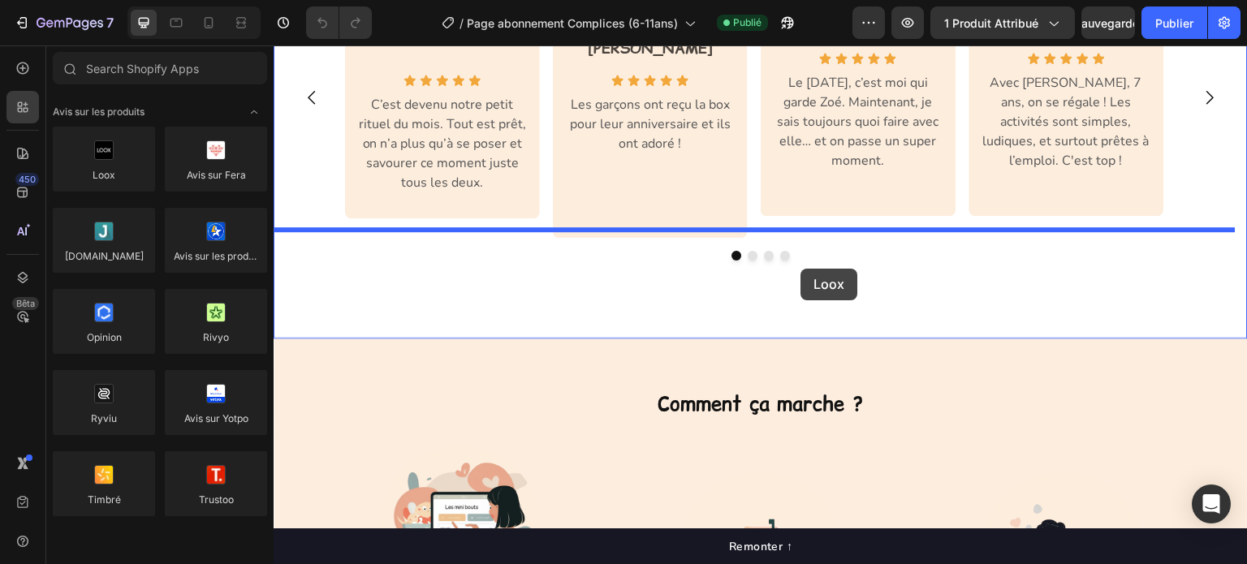
drag, startPoint x: 365, startPoint y: 205, endPoint x: 802, endPoint y: 269, distance: 441.6
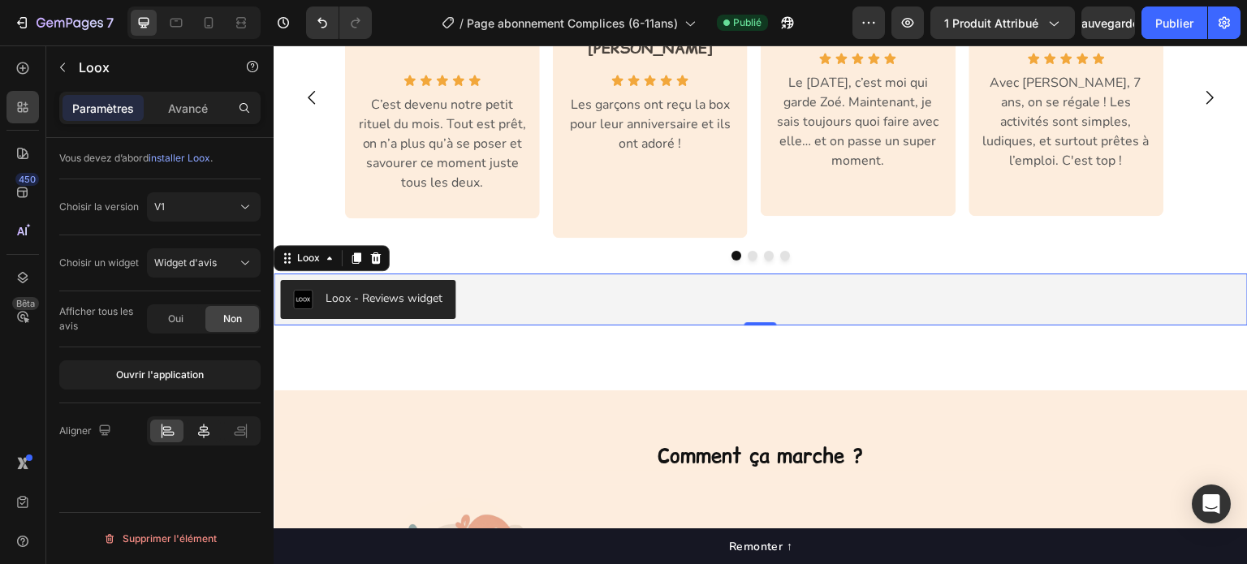
click at [200, 438] on icon at bounding box center [204, 431] width 16 height 16
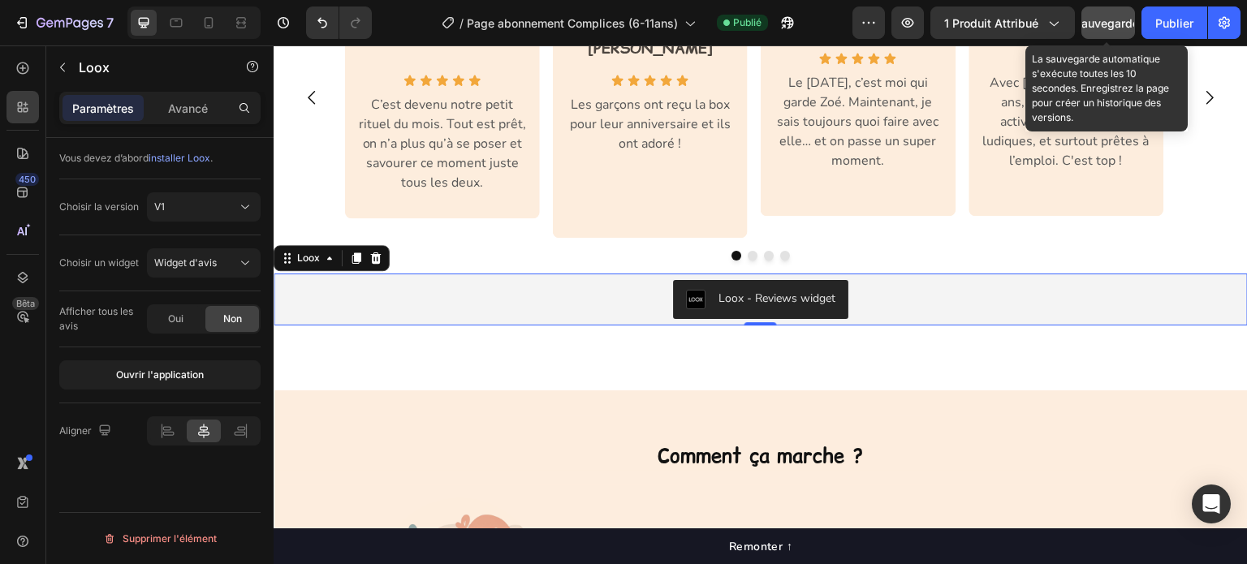
click at [1106, 25] on font "Sauvegarder" at bounding box center [1108, 23] width 69 height 14
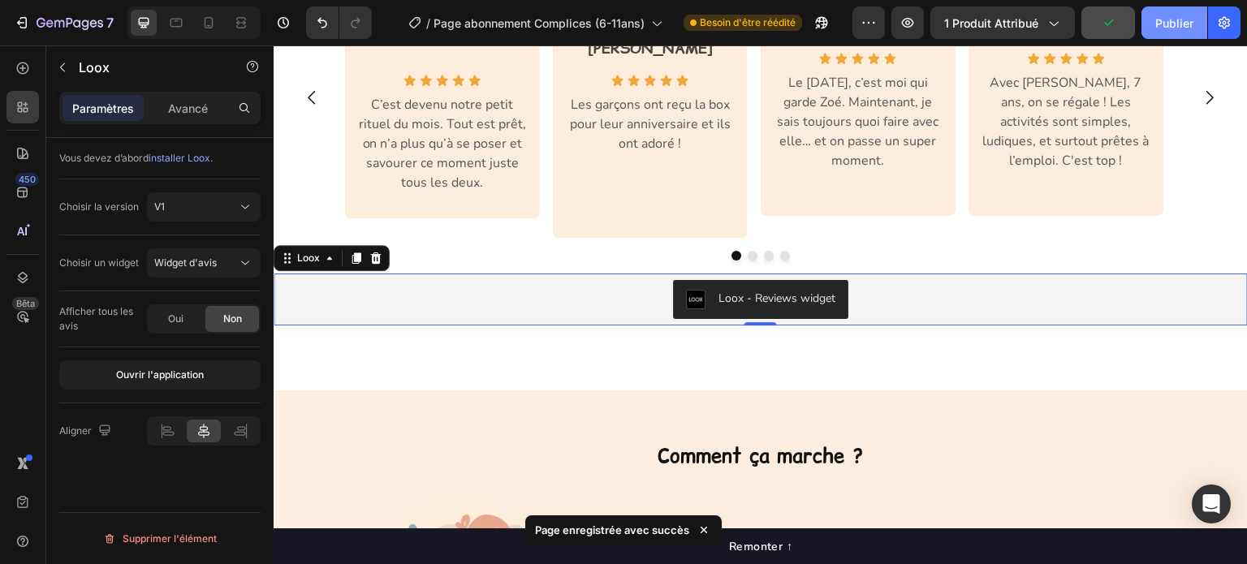
click at [1181, 25] on font "Publier" at bounding box center [1175, 23] width 38 height 14
